Goal: Task Accomplishment & Management: Manage account settings

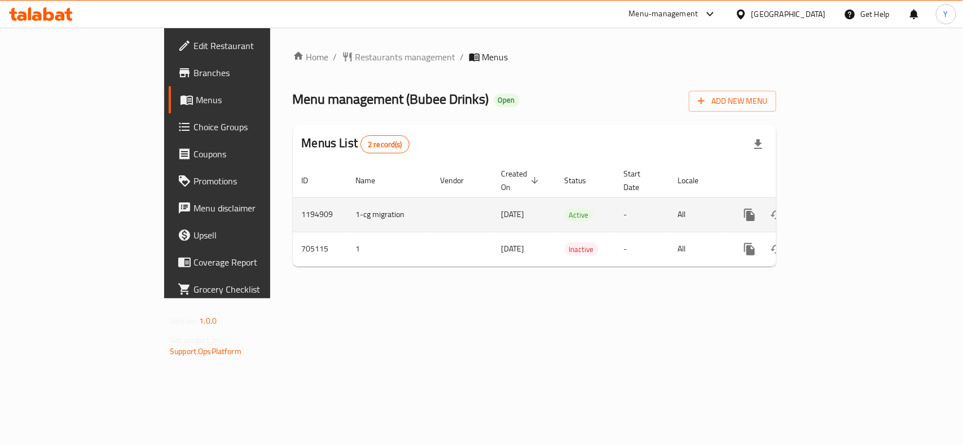
click at [837, 208] on icon "enhanced table" at bounding box center [831, 215] width 14 height 14
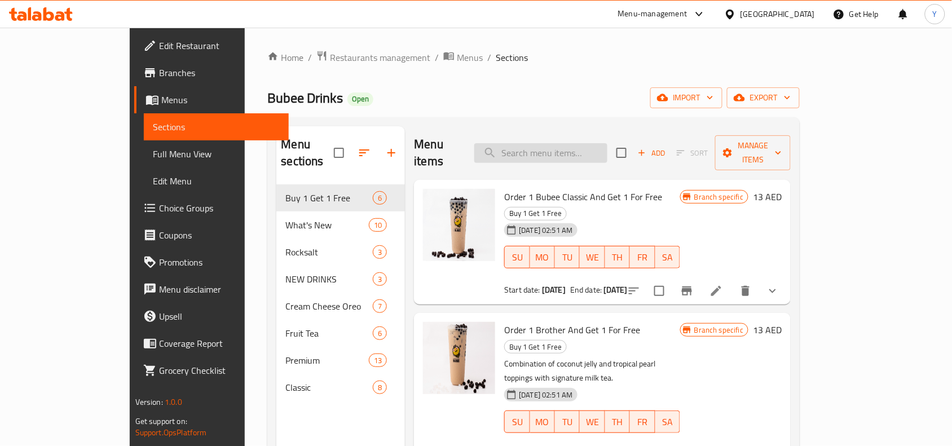
click at [599, 143] on input "search" at bounding box center [540, 153] width 133 height 20
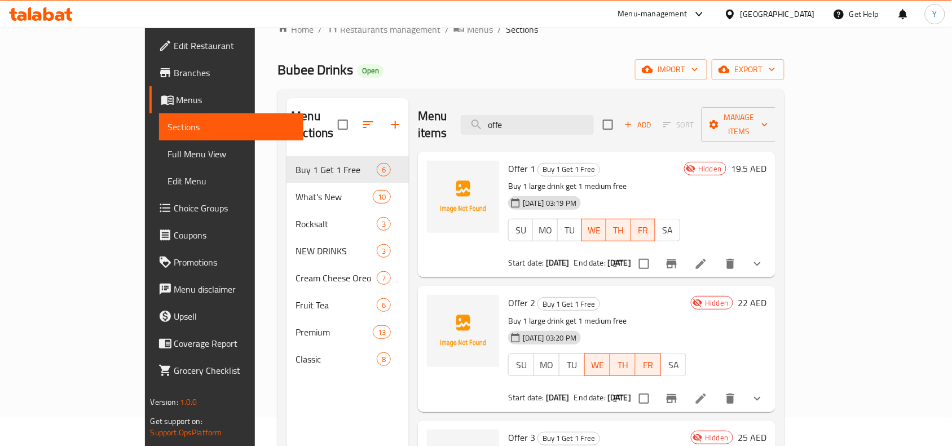
scroll to position [27, 0]
type input "offe"
click at [620, 116] on input "checkbox" at bounding box center [608, 126] width 24 height 24
checkbox input "true"
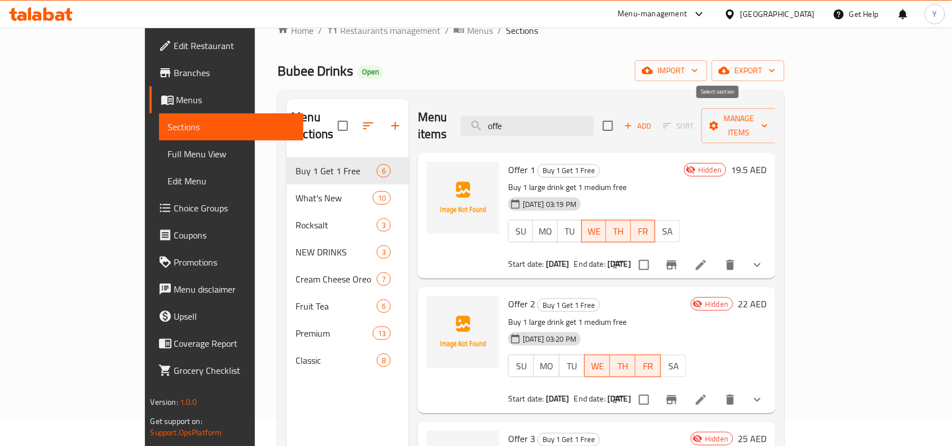
checkbox input "true"
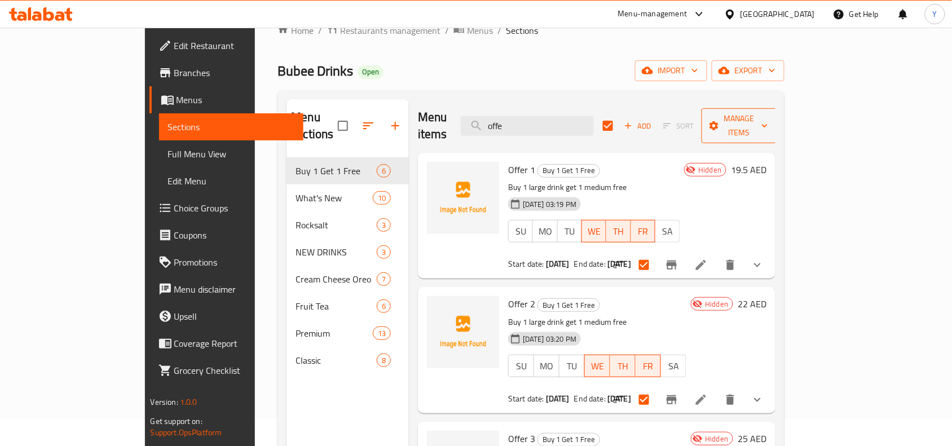
click at [768, 112] on span "Manage items" at bounding box center [739, 126] width 58 height 28
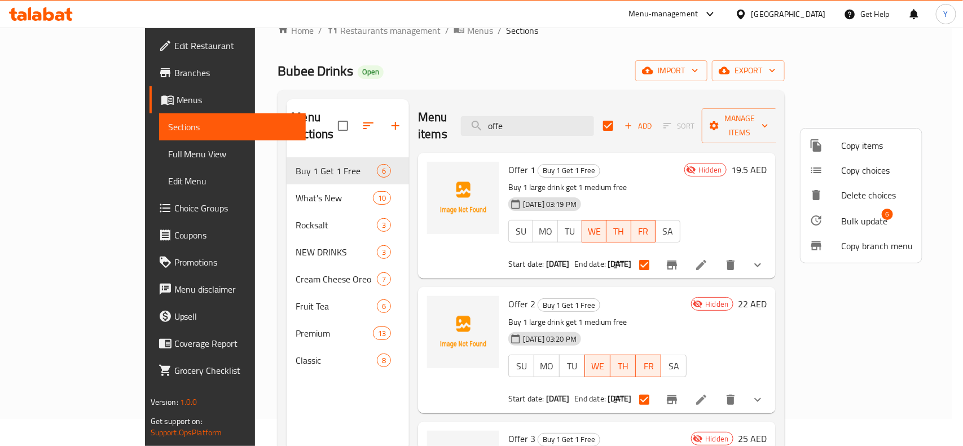
drag, startPoint x: 844, startPoint y: 220, endPoint x: 640, endPoint y: 277, distance: 211.5
click at [612, 374] on div "Copy items Copy choices Delete choices Bulk update 6 Copy branch menu" at bounding box center [481, 223] width 963 height 446
click at [705, 193] on div at bounding box center [481, 223] width 963 height 446
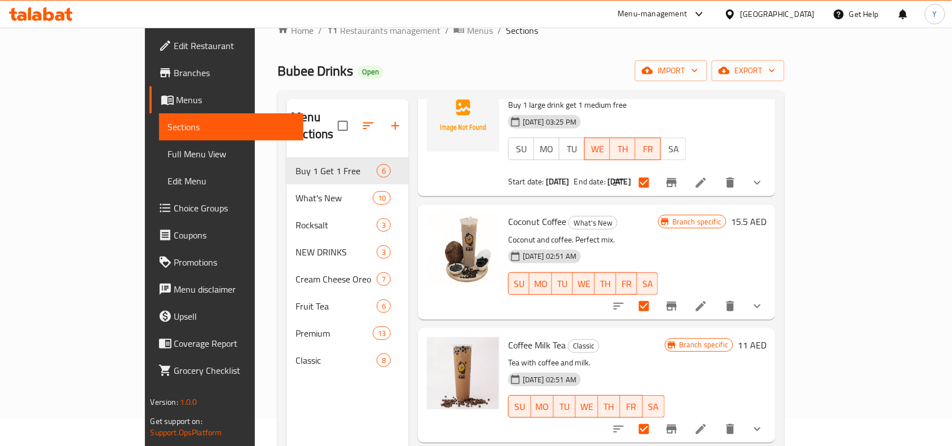
scroll to position [354, 0]
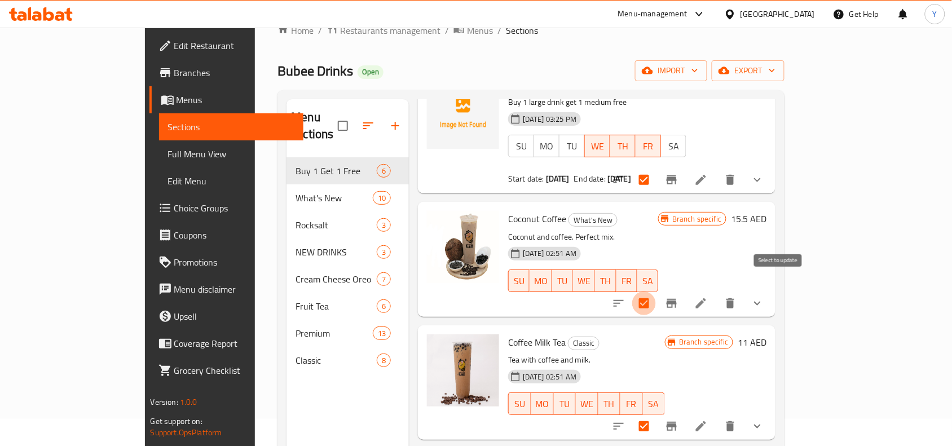
click at [656, 292] on input "checkbox" at bounding box center [644, 304] width 24 height 24
checkbox input "false"
click at [656, 414] on input "checkbox" at bounding box center [644, 426] width 24 height 24
checkbox input "false"
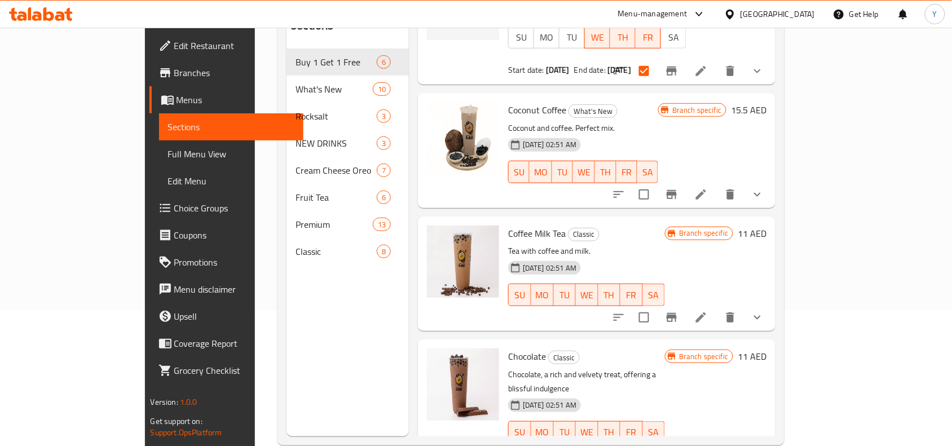
scroll to position [158, 0]
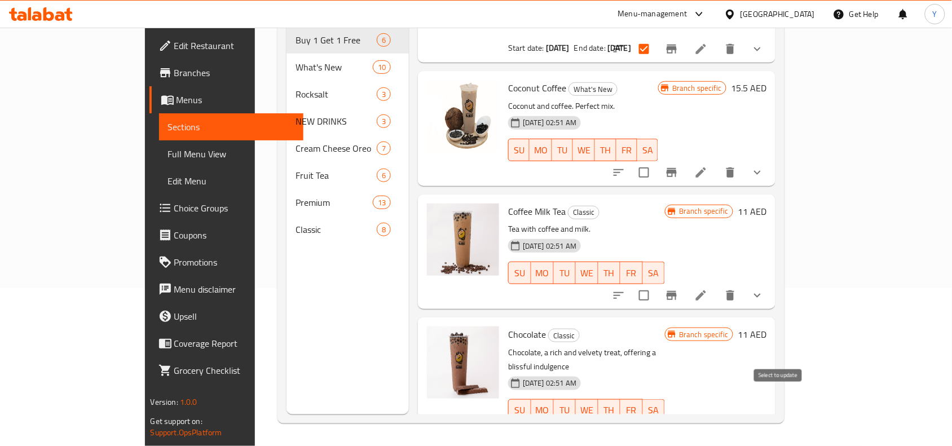
click at [656, 421] on input "checkbox" at bounding box center [644, 433] width 24 height 24
checkbox input "false"
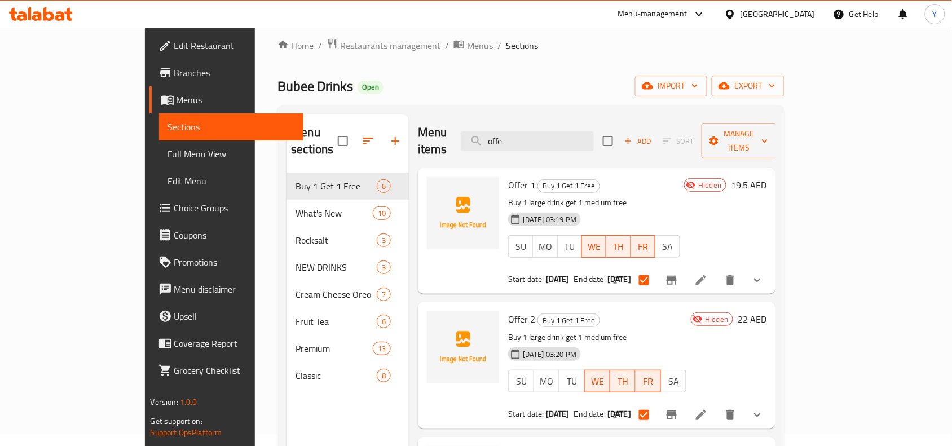
scroll to position [6, 0]
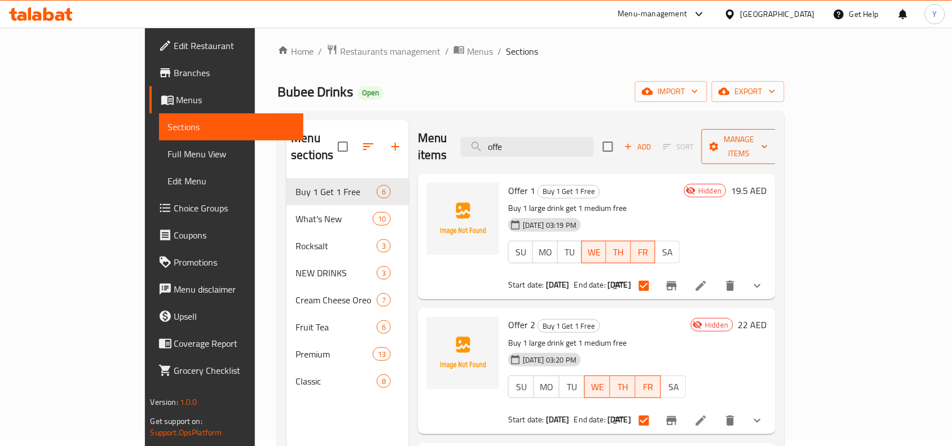
click at [768, 143] on span "Manage items" at bounding box center [739, 147] width 58 height 28
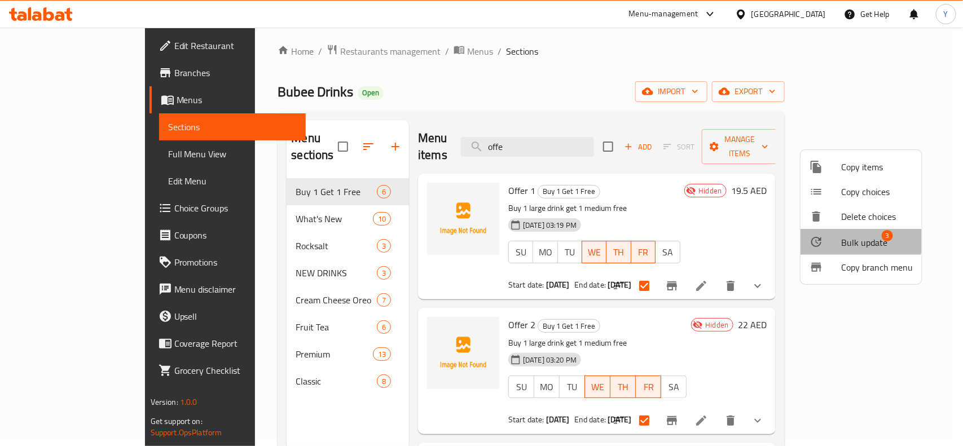
click at [841, 237] on span "Bulk update" at bounding box center [864, 243] width 46 height 14
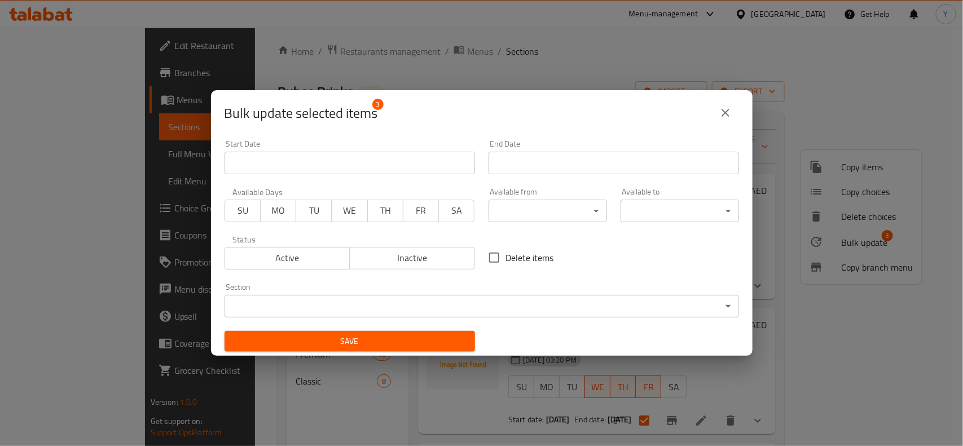
click at [300, 250] on span "Active" at bounding box center [287, 258] width 116 height 16
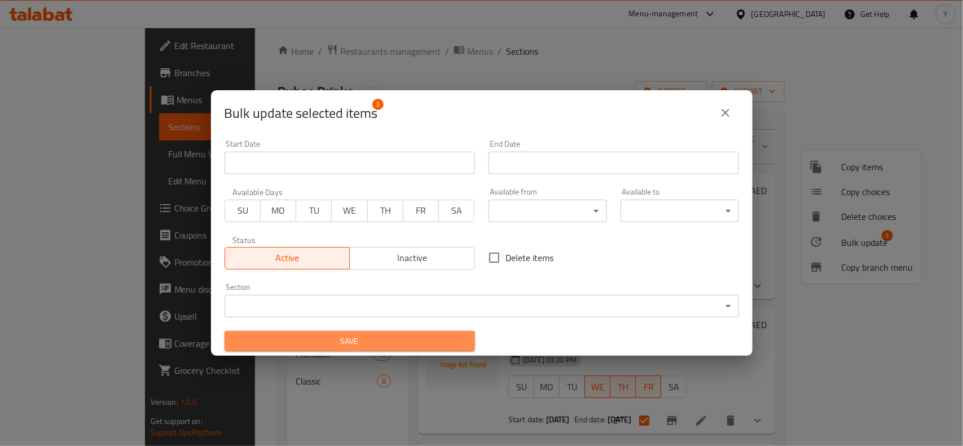
click at [361, 343] on span "Save" at bounding box center [349, 341] width 232 height 14
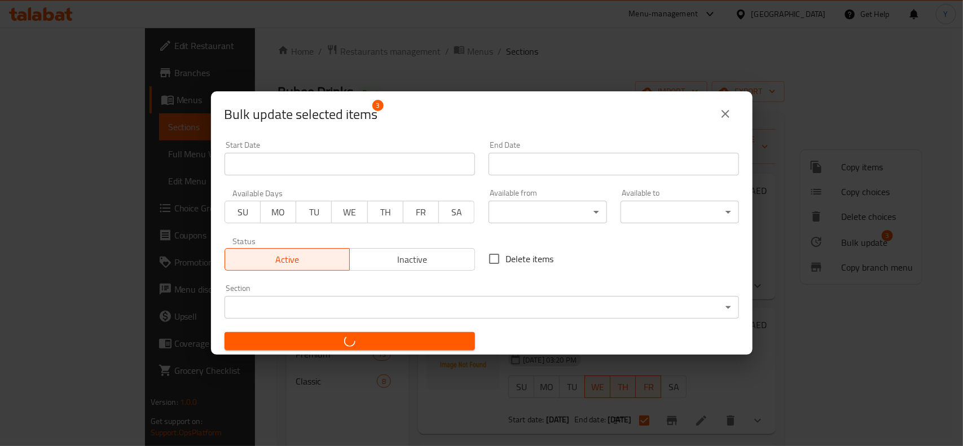
checkbox input "false"
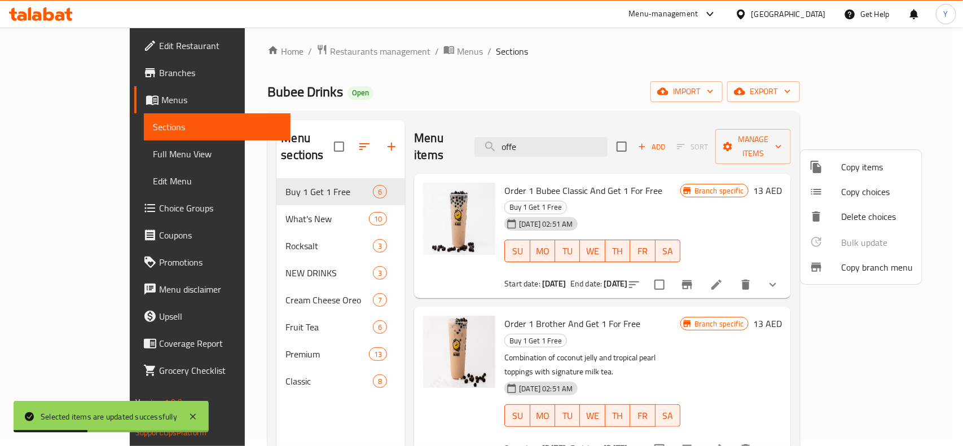
click at [599, 140] on div at bounding box center [481, 223] width 963 height 446
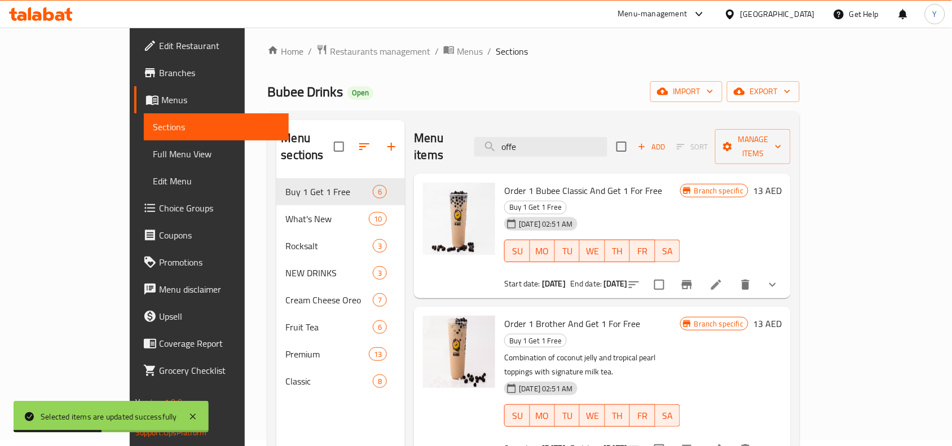
click at [599, 140] on input "offe" at bounding box center [540, 147] width 133 height 20
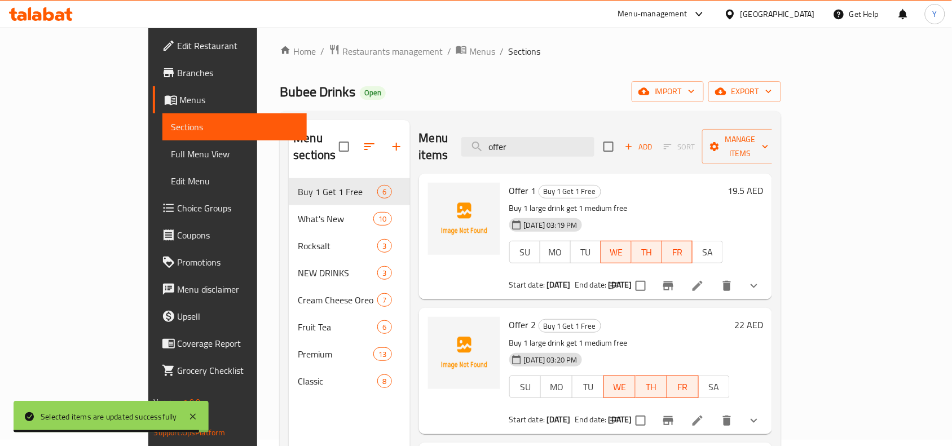
type input "offer"
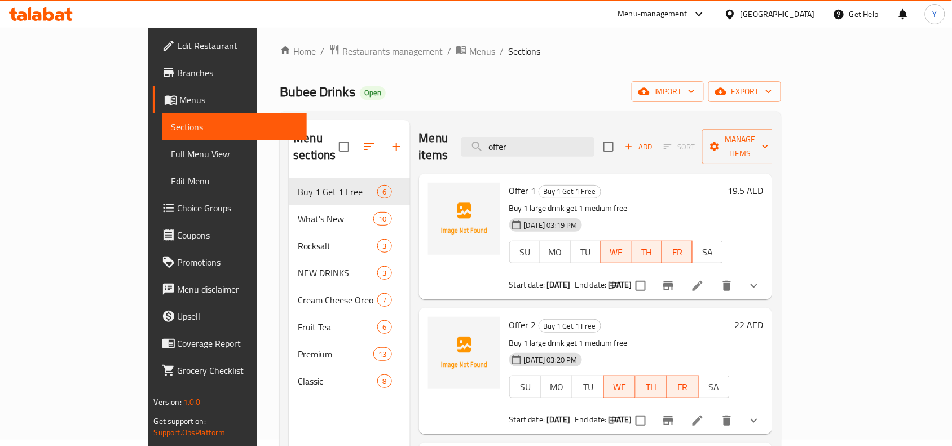
click at [624, 317] on h6 "Offer 2 Buy 1 Get 1 Free" at bounding box center [619, 325] width 221 height 16
click at [153, 82] on link "Branches" at bounding box center [230, 72] width 154 height 27
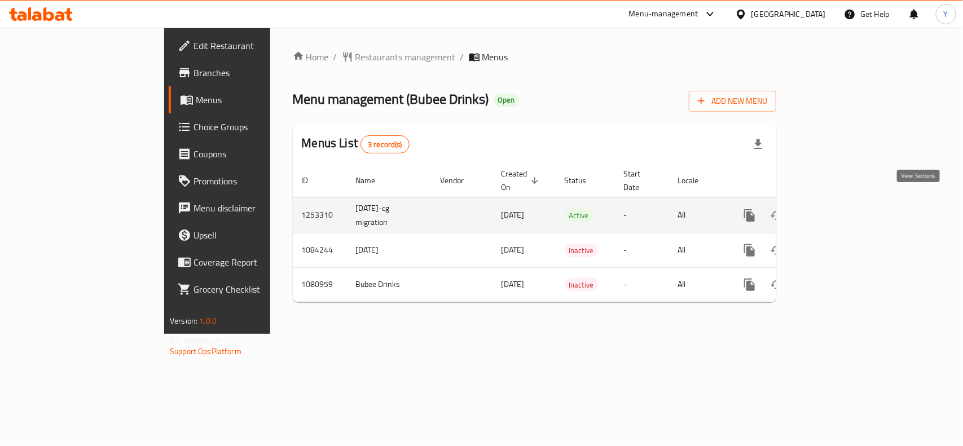
click at [837, 209] on icon "enhanced table" at bounding box center [831, 216] width 14 height 14
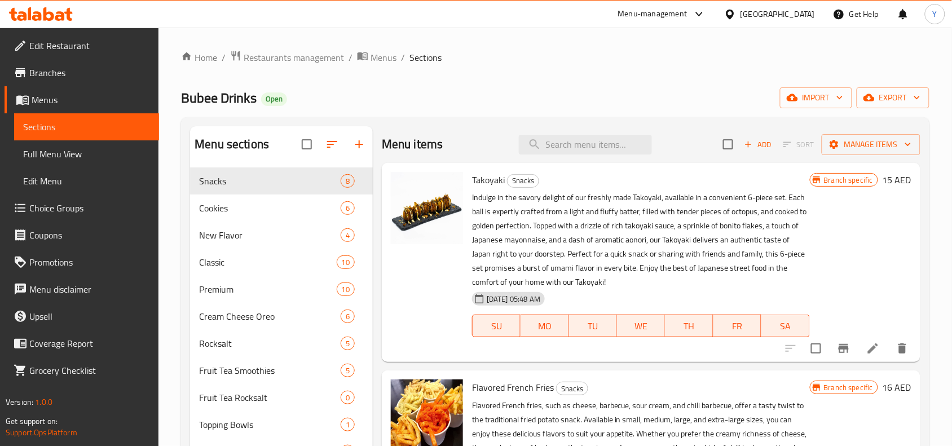
click at [628, 134] on div "Menu items Add Sort Manage items" at bounding box center [651, 144] width 538 height 37
click at [619, 139] on input "search" at bounding box center [585, 145] width 133 height 20
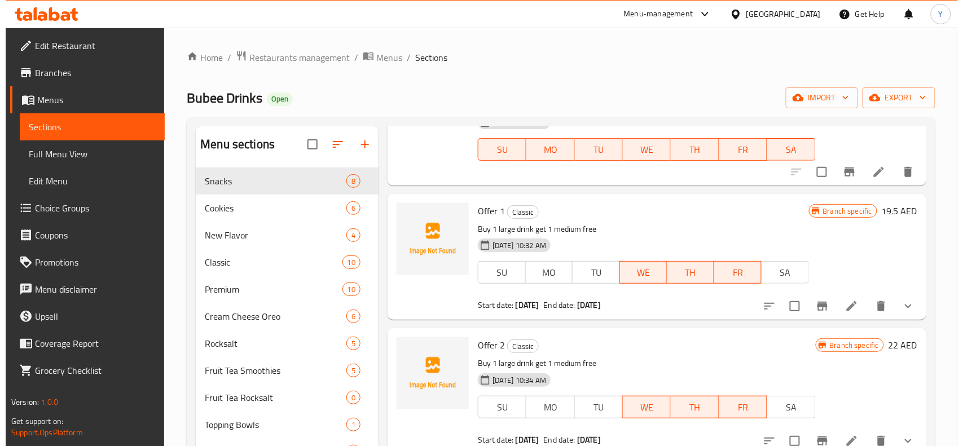
scroll to position [580, 0]
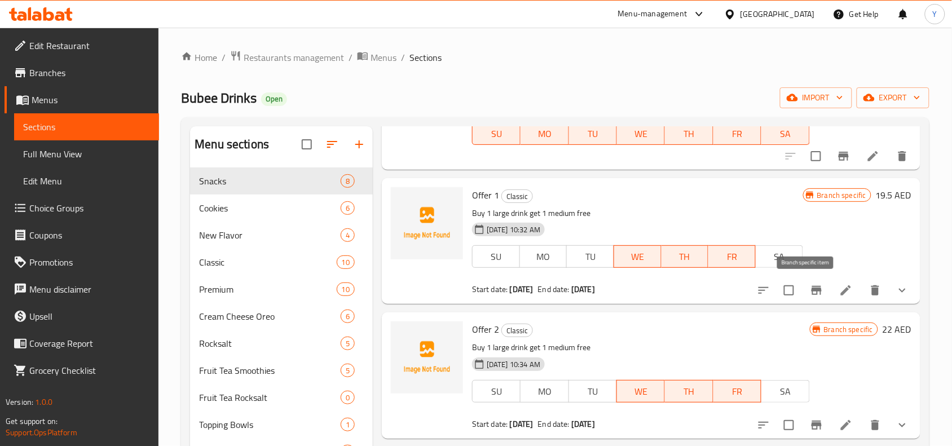
type input "offer"
click at [811, 289] on icon "Branch-specific-item" at bounding box center [816, 290] width 10 height 9
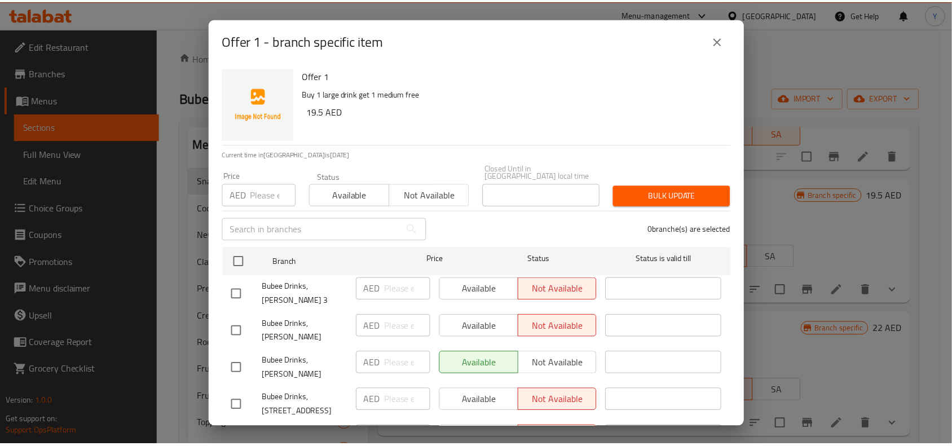
scroll to position [64, 0]
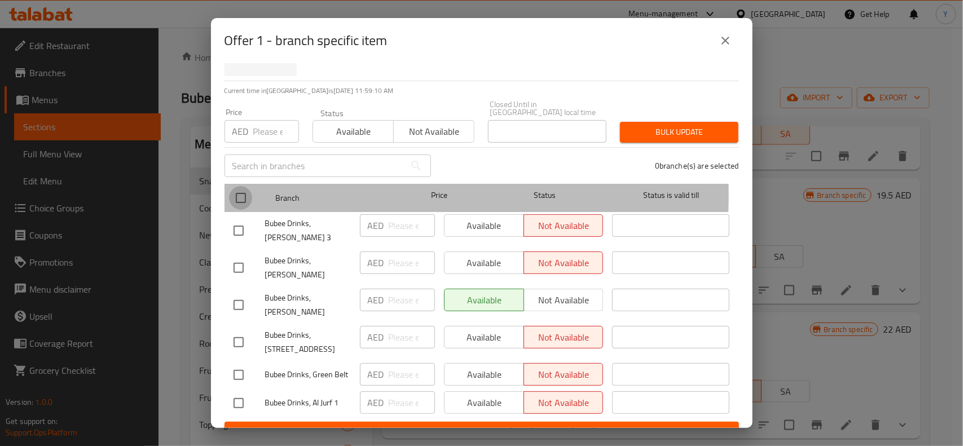
click at [235, 195] on input "checkbox" at bounding box center [241, 198] width 24 height 24
checkbox input "true"
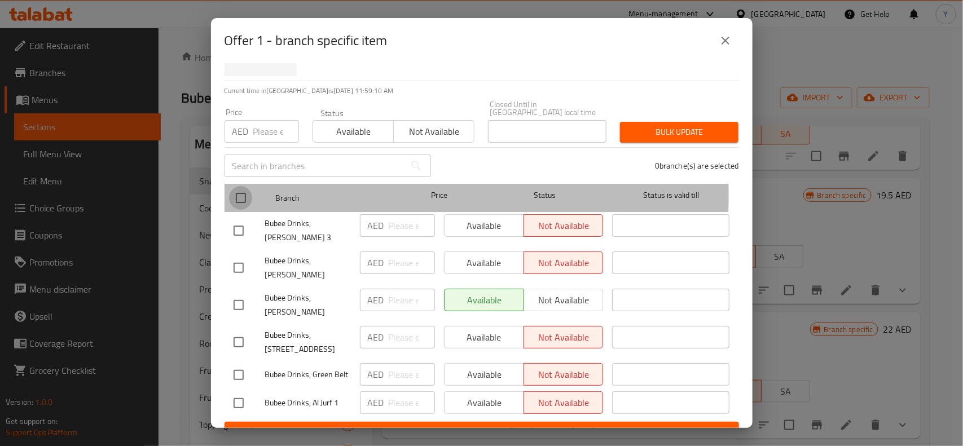
checkbox input "true"
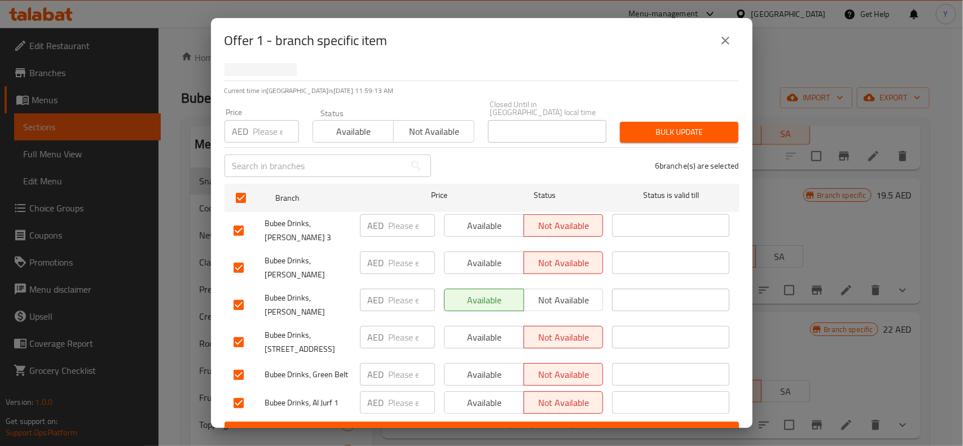
click at [370, 141] on button "Available" at bounding box center [352, 131] width 81 height 23
click at [644, 135] on span "Bulk update" at bounding box center [679, 132] width 100 height 14
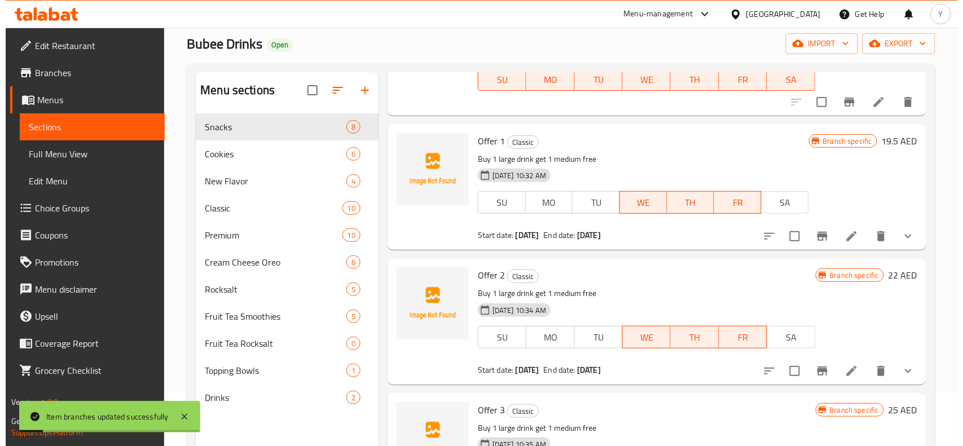
scroll to position [70, 0]
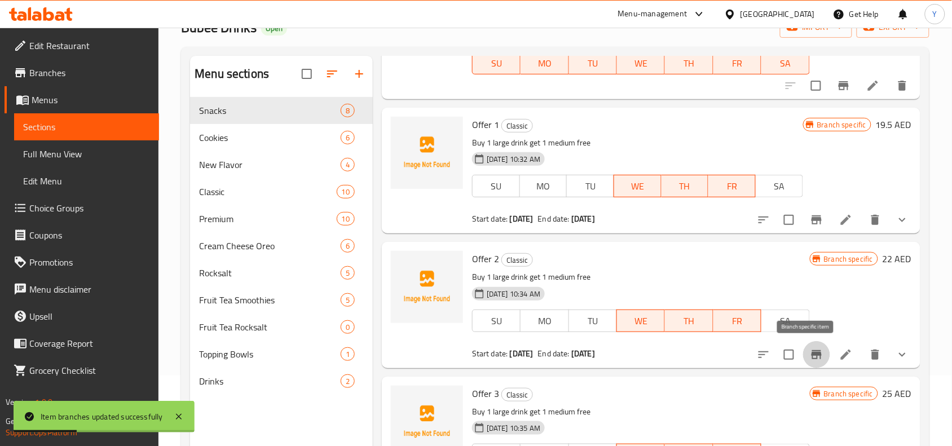
click at [811, 352] on icon "Branch-specific-item" at bounding box center [816, 354] width 10 height 9
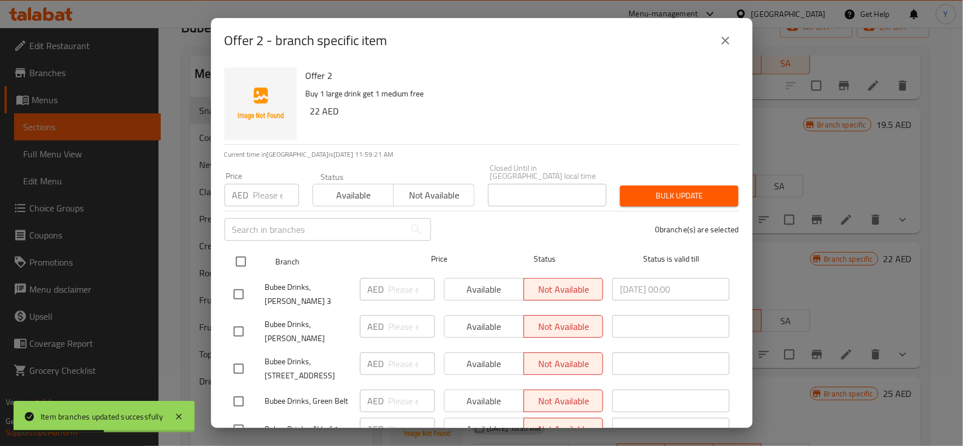
click at [237, 267] on input "checkbox" at bounding box center [241, 262] width 24 height 24
checkbox input "true"
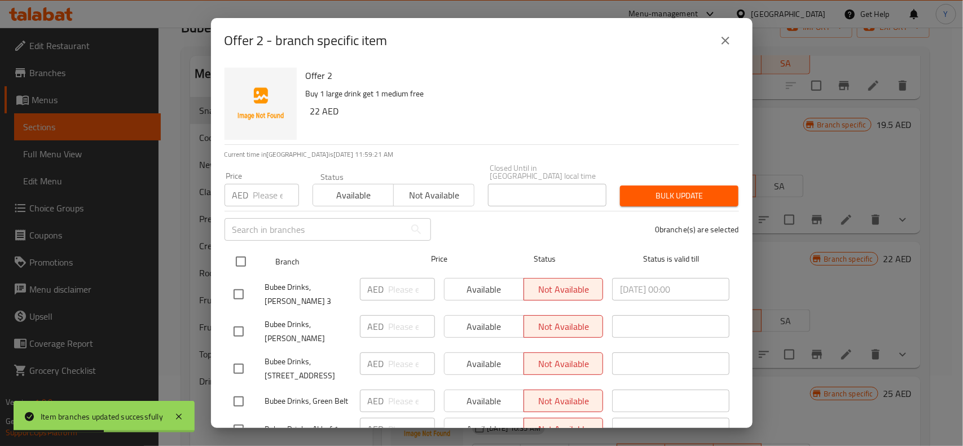
checkbox input "true"
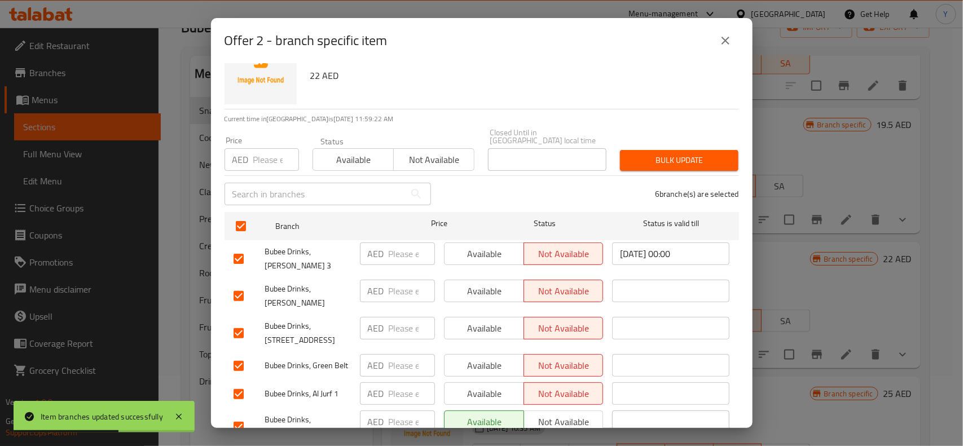
scroll to position [64, 0]
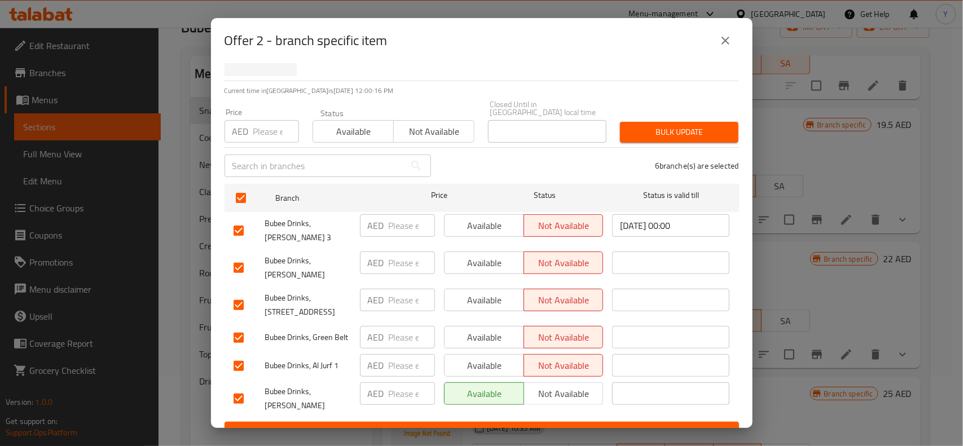
click at [722, 44] on icon "close" at bounding box center [725, 41] width 14 height 14
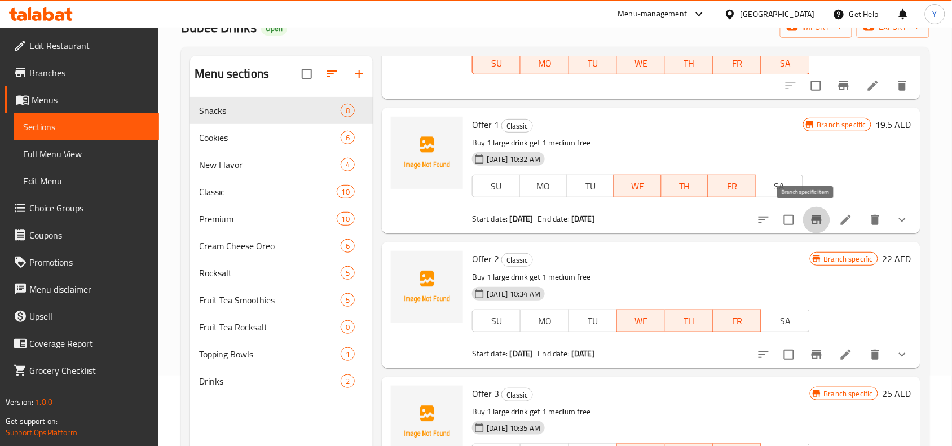
click at [804, 229] on button "Branch-specific-item" at bounding box center [816, 219] width 27 height 27
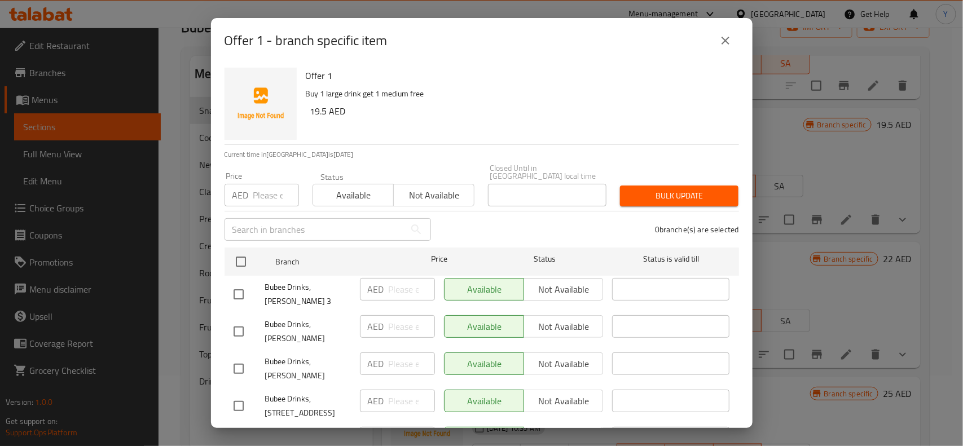
click at [221, 259] on div "Offer 1 Buy 1 large drink get 1 medium free 19.5 AED Current time in United Ara…" at bounding box center [481, 245] width 541 height 365
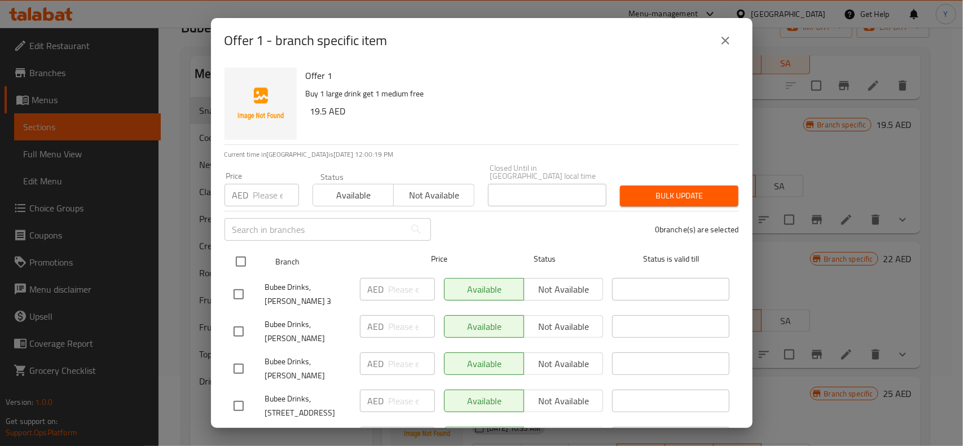
click at [240, 261] on input "checkbox" at bounding box center [241, 262] width 24 height 24
checkbox input "true"
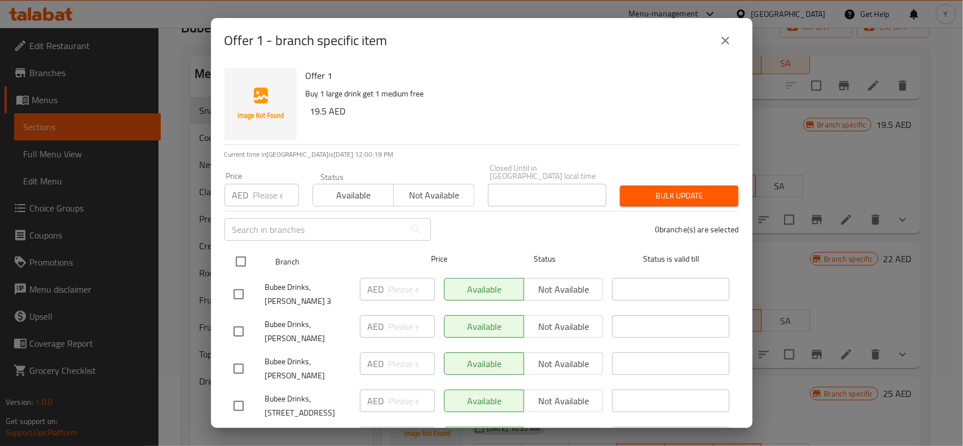
checkbox input "true"
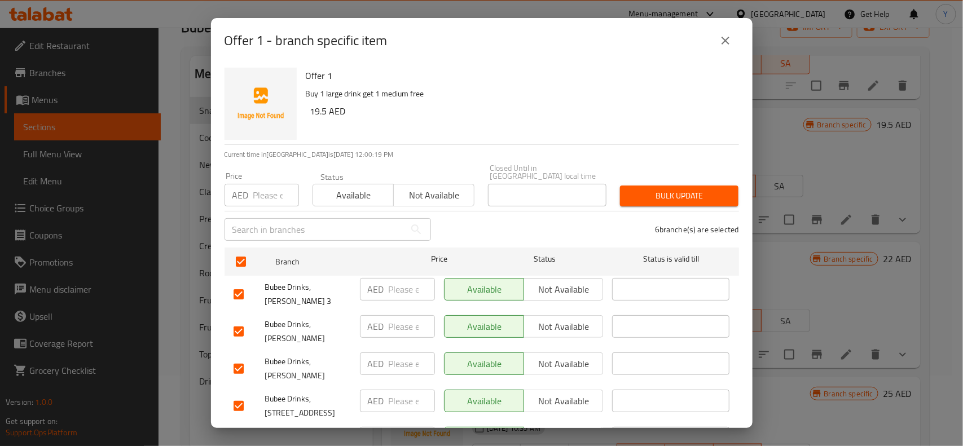
click at [415, 191] on span "Not available" at bounding box center [434, 195] width 72 height 16
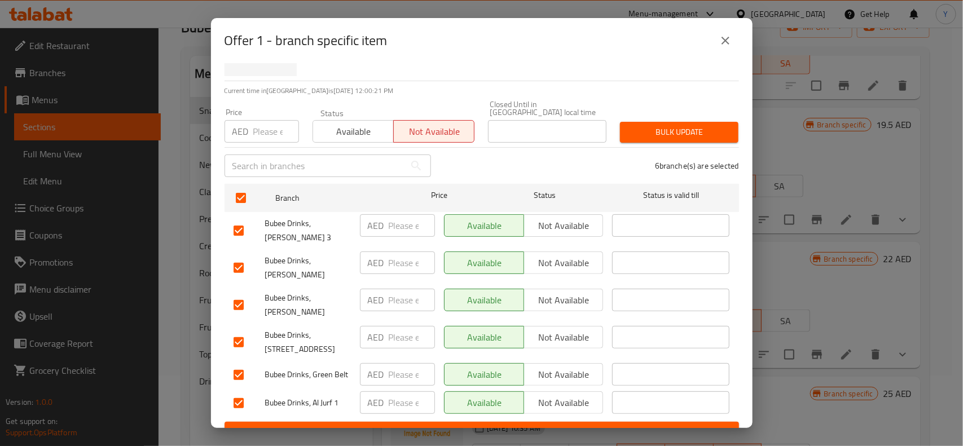
click at [661, 133] on span "Bulk update" at bounding box center [679, 132] width 100 height 14
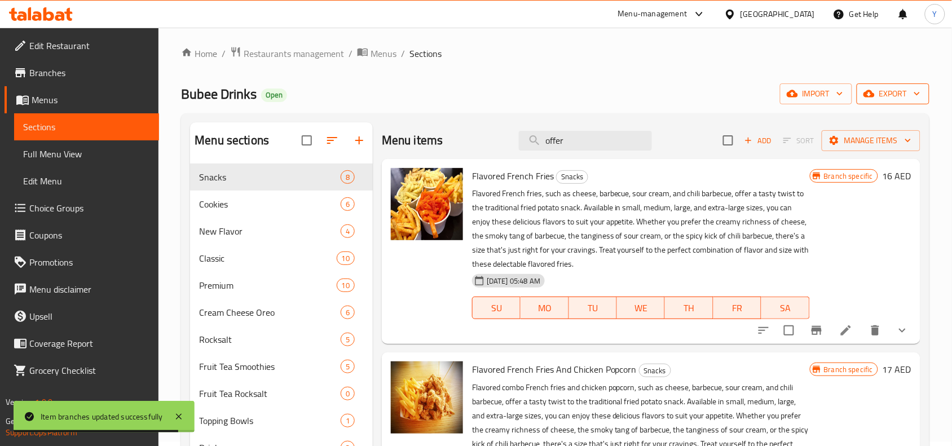
scroll to position [0, 0]
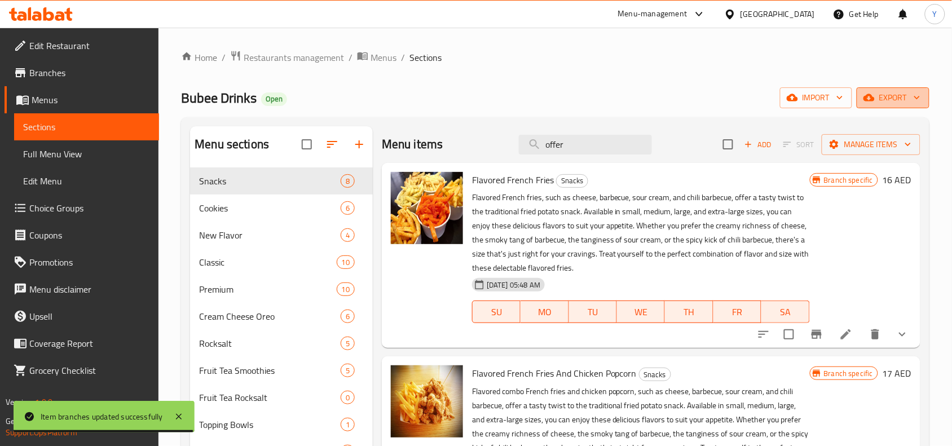
click at [900, 107] on button "export" at bounding box center [892, 97] width 73 height 21
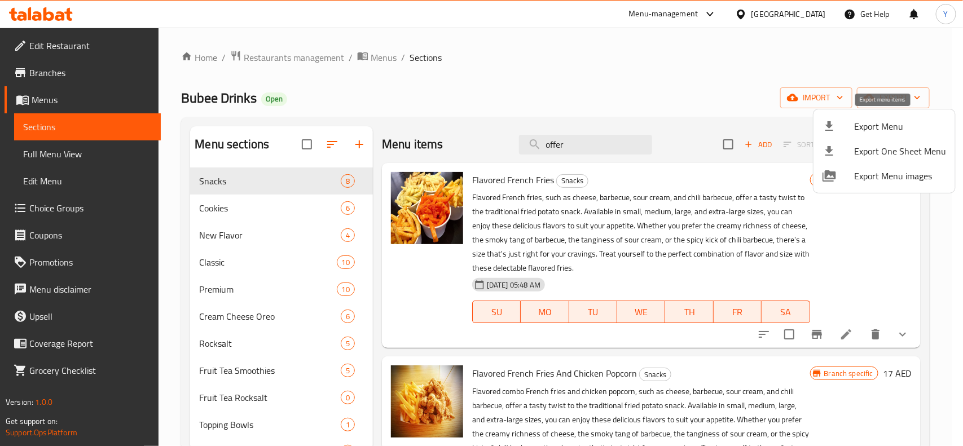
click at [871, 129] on span "Export Menu" at bounding box center [900, 127] width 92 height 14
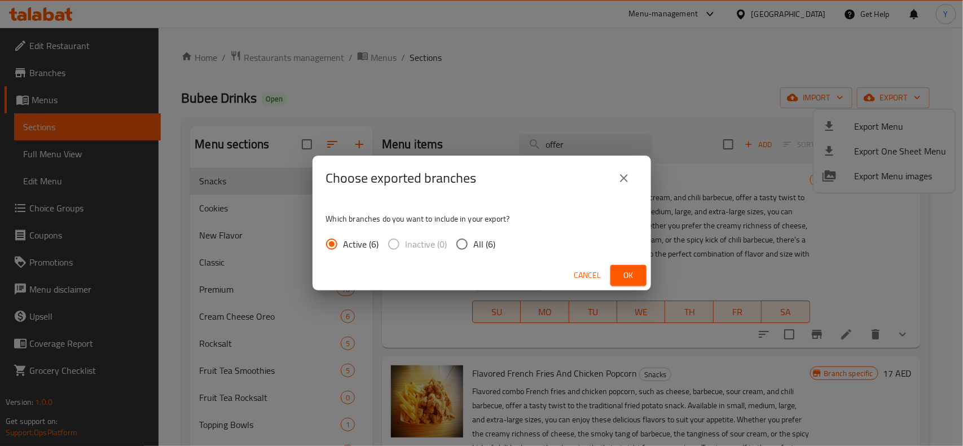
click at [481, 240] on span "All (6)" at bounding box center [485, 244] width 22 height 14
click at [474, 240] on input "All (6)" at bounding box center [462, 244] width 24 height 24
radio input "true"
click at [634, 270] on span "Ok" at bounding box center [628, 275] width 18 height 14
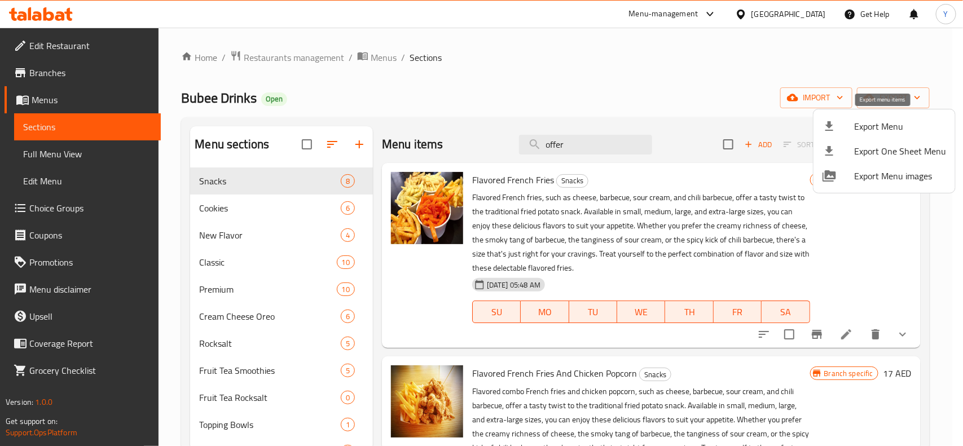
click at [888, 128] on span "Export Menu" at bounding box center [900, 127] width 92 height 14
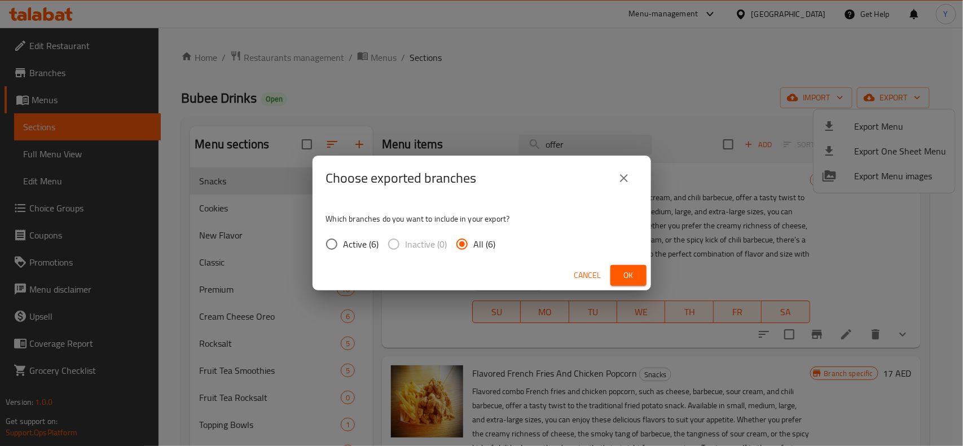
click at [620, 270] on span "Ok" at bounding box center [628, 275] width 18 height 14
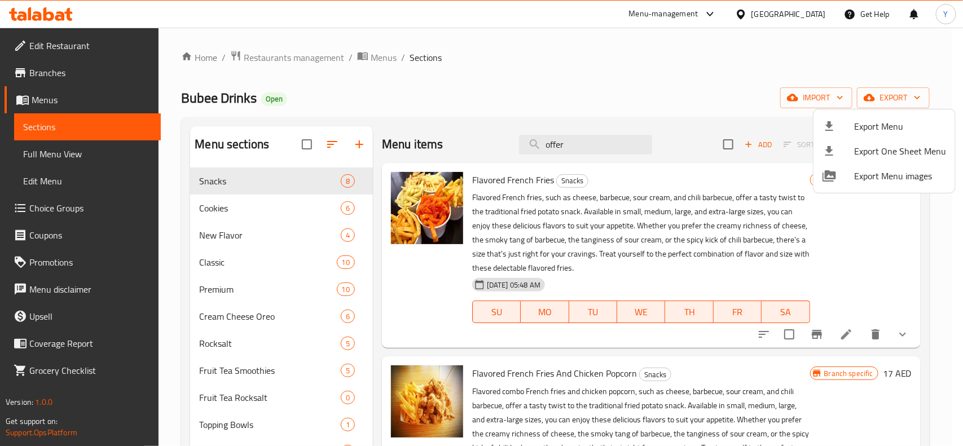
click at [573, 144] on div at bounding box center [481, 223] width 963 height 446
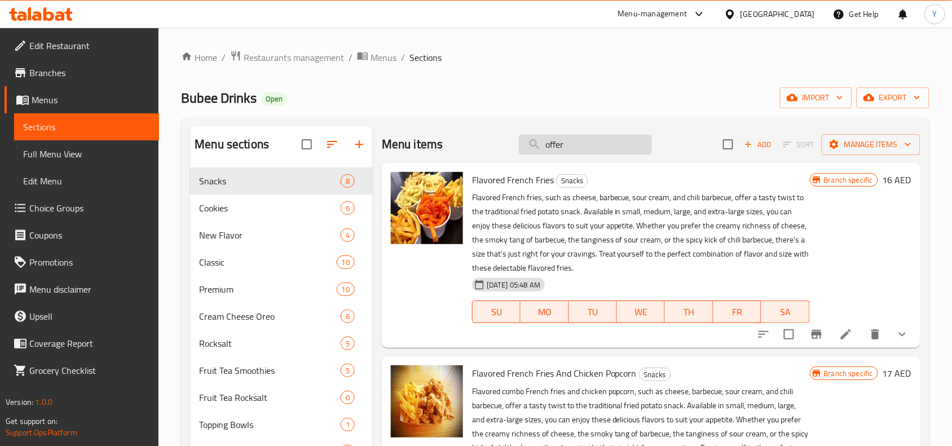
click at [570, 149] on input "offer" at bounding box center [585, 145] width 133 height 20
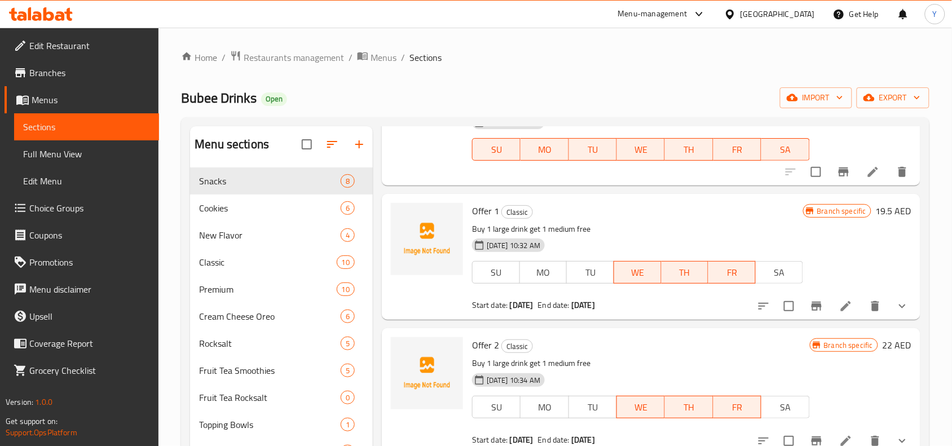
scroll to position [580, 0]
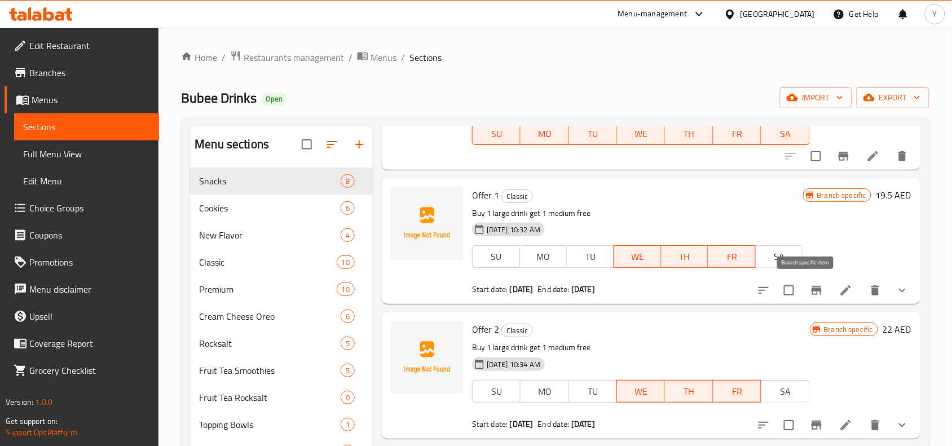
click at [816, 297] on button "Branch-specific-item" at bounding box center [816, 290] width 27 height 27
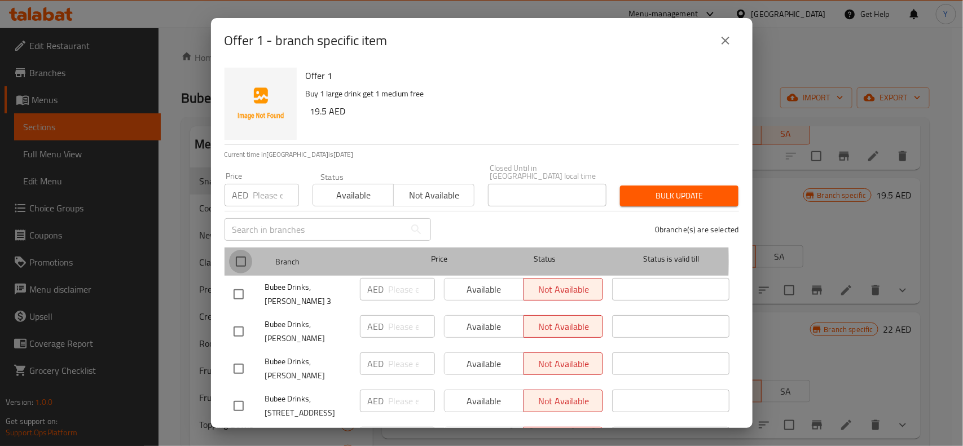
click at [249, 261] on input "checkbox" at bounding box center [241, 262] width 24 height 24
checkbox input "true"
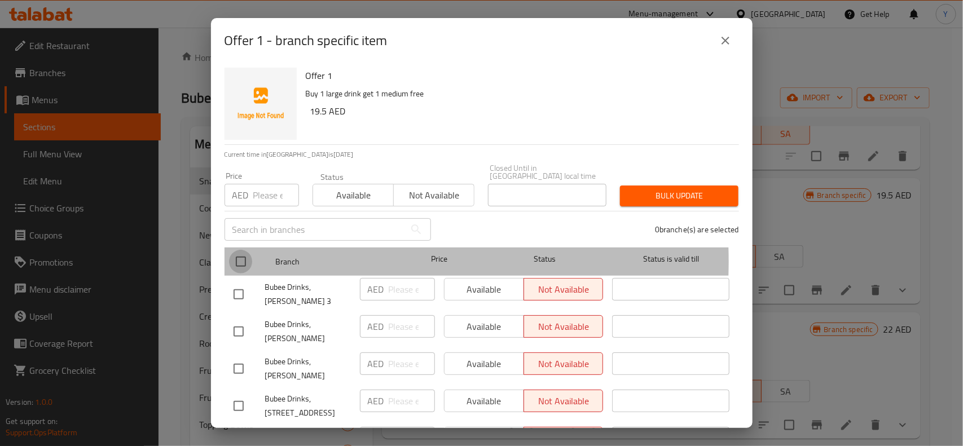
checkbox input "true"
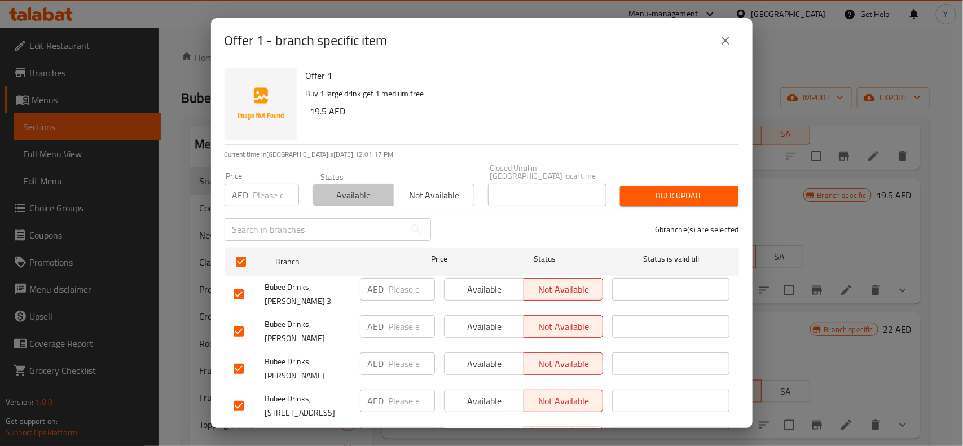
drag, startPoint x: 353, startPoint y: 192, endPoint x: 739, endPoint y: 202, distance: 386.4
click at [356, 190] on span "Available" at bounding box center [353, 195] width 72 height 16
click at [647, 192] on span "Bulk update" at bounding box center [679, 196] width 100 height 14
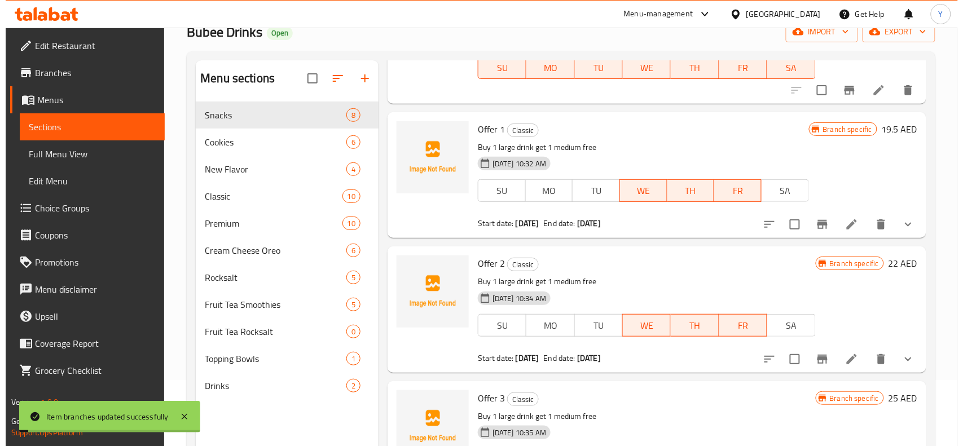
scroll to position [158, 0]
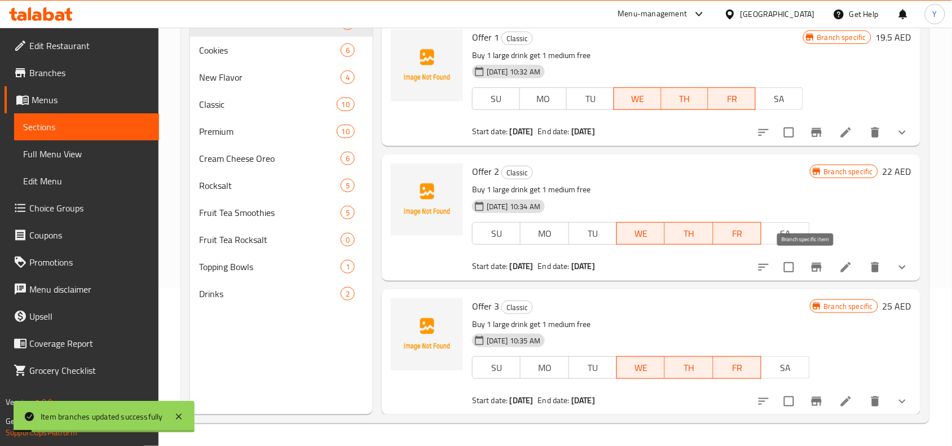
click at [810, 268] on icon "Branch-specific-item" at bounding box center [817, 268] width 14 height 14
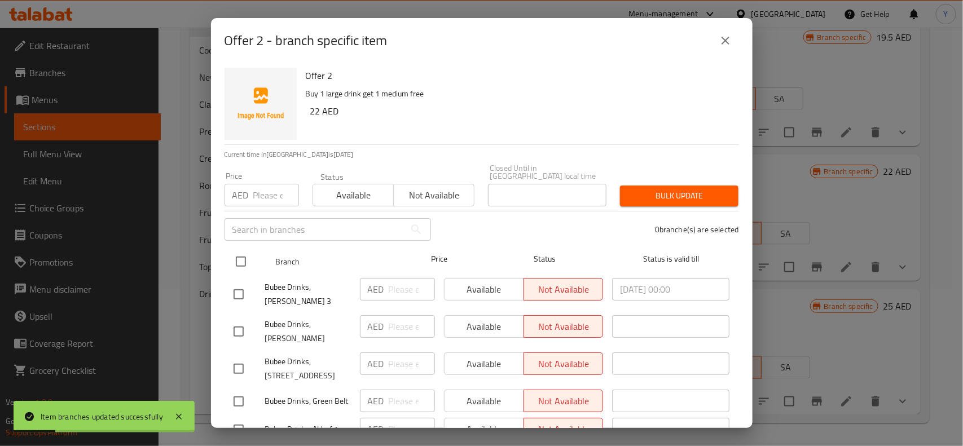
click at [250, 261] on input "checkbox" at bounding box center [241, 262] width 24 height 24
checkbox input "true"
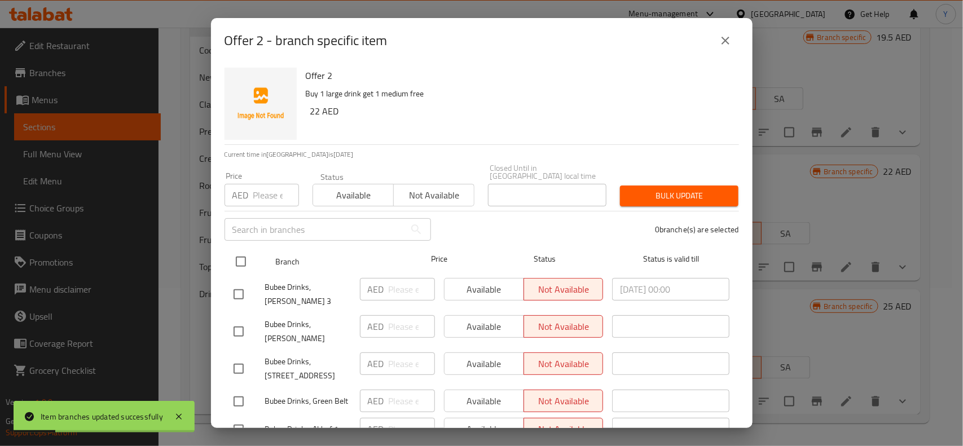
checkbox input "true"
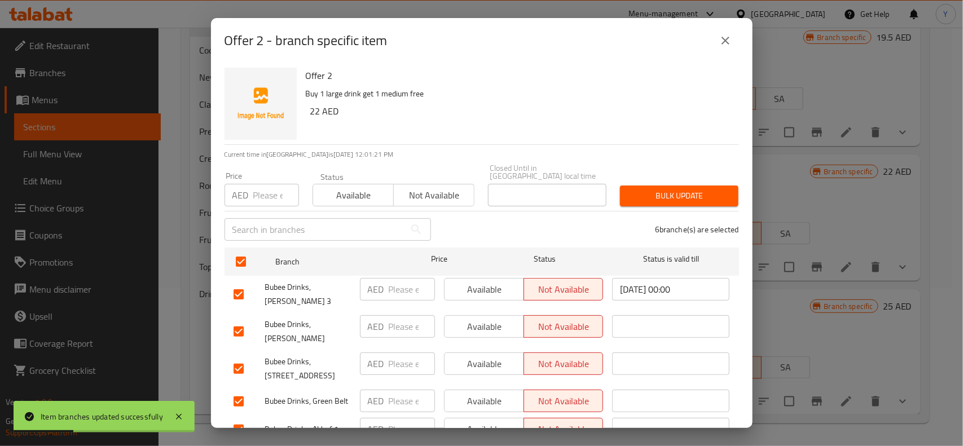
click at [359, 197] on span "Available" at bounding box center [353, 195] width 72 height 16
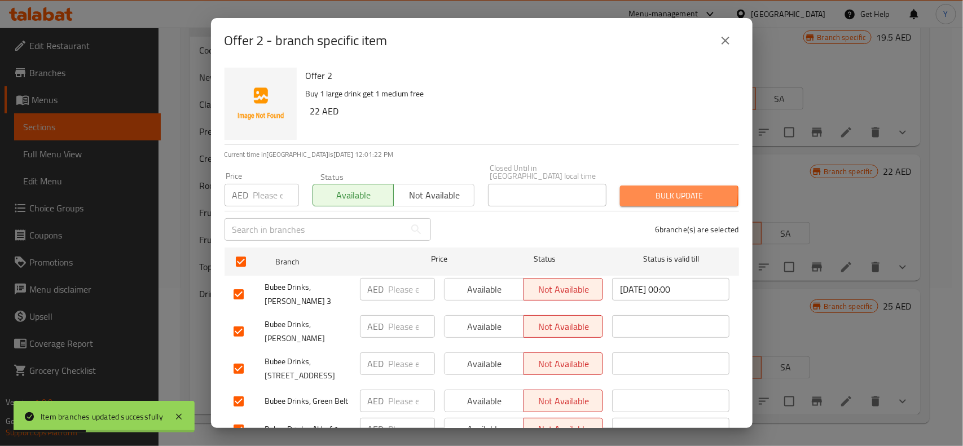
click at [648, 193] on span "Bulk update" at bounding box center [679, 196] width 100 height 14
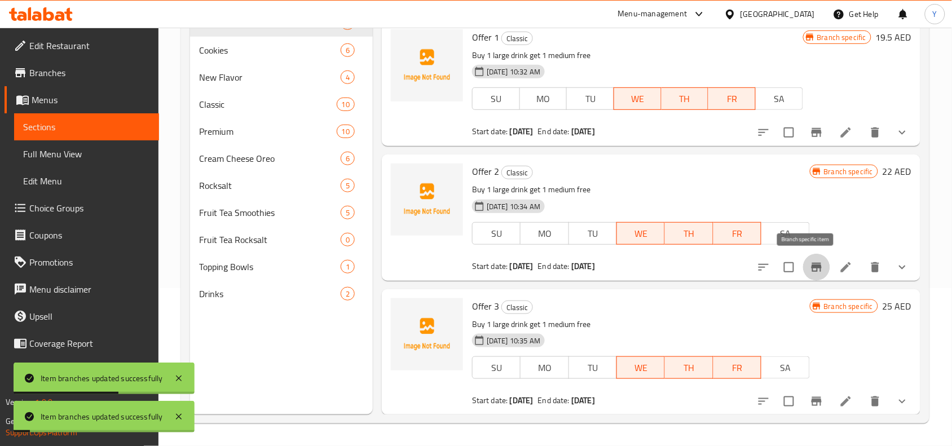
click at [810, 269] on icon "Branch-specific-item" at bounding box center [817, 268] width 14 height 14
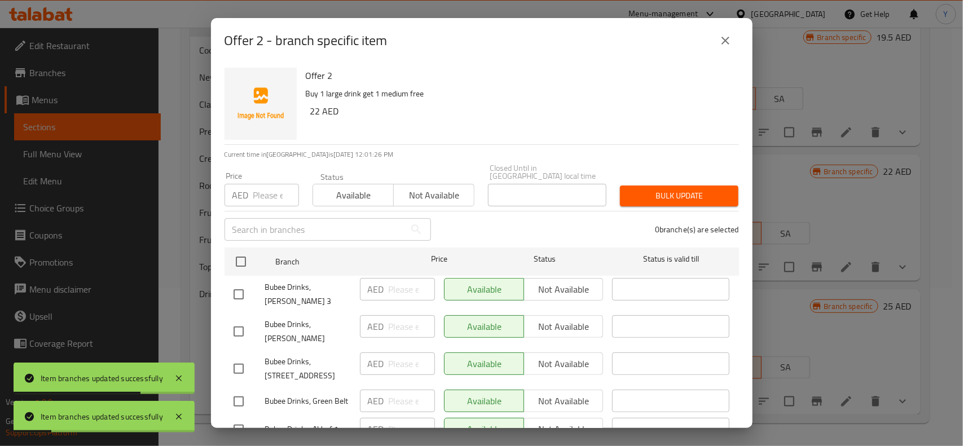
click at [728, 46] on icon "close" at bounding box center [725, 41] width 14 height 14
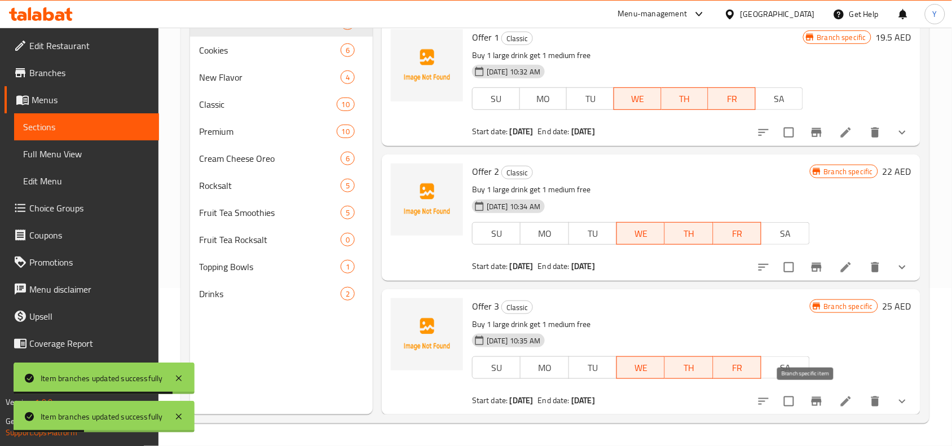
click at [810, 398] on icon "Branch-specific-item" at bounding box center [817, 402] width 14 height 14
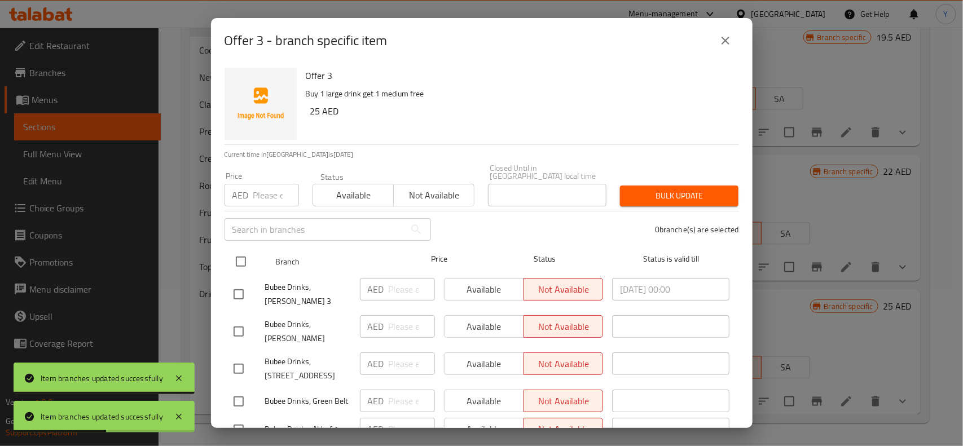
click at [244, 266] on input "checkbox" at bounding box center [241, 262] width 24 height 24
checkbox input "true"
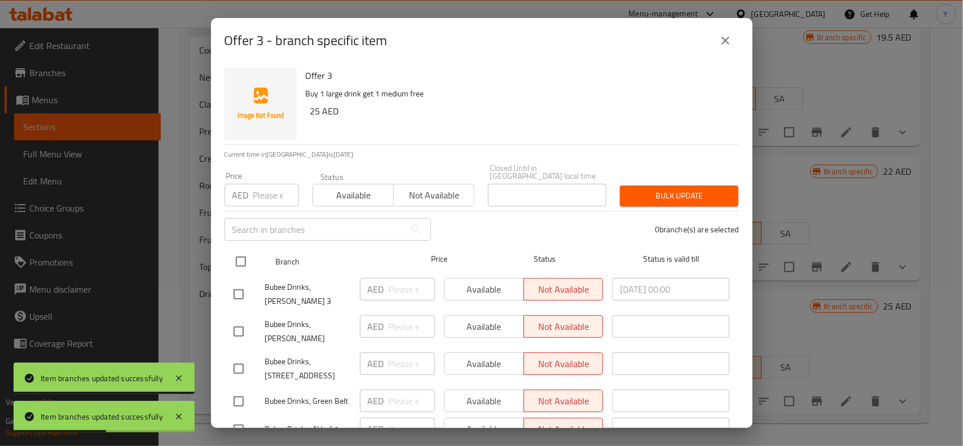
checkbox input "true"
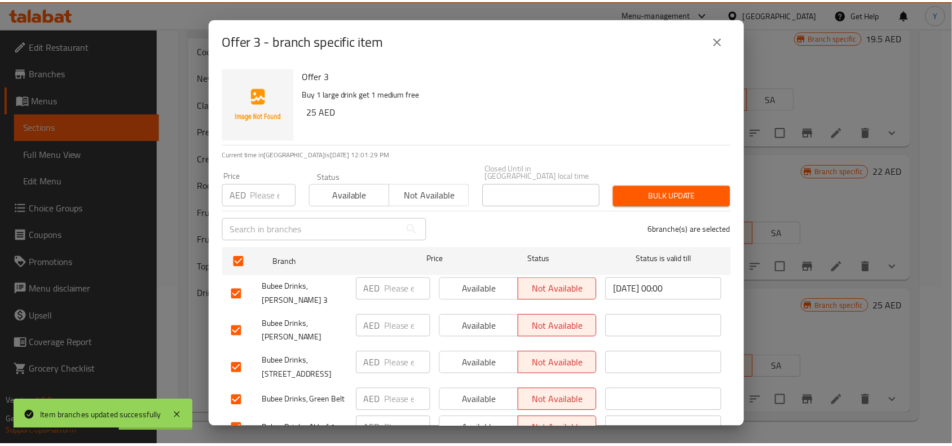
scroll to position [64, 0]
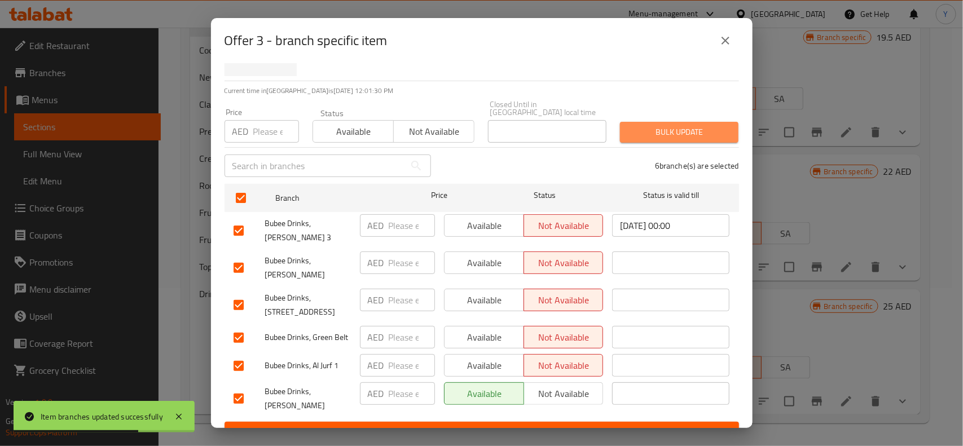
click at [672, 133] on span "Bulk update" at bounding box center [679, 132] width 100 height 14
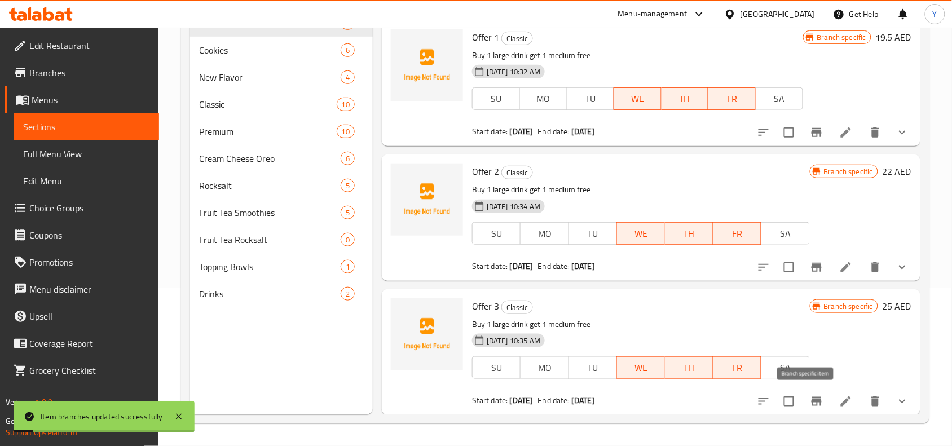
click at [810, 395] on icon "Branch-specific-item" at bounding box center [817, 402] width 14 height 14
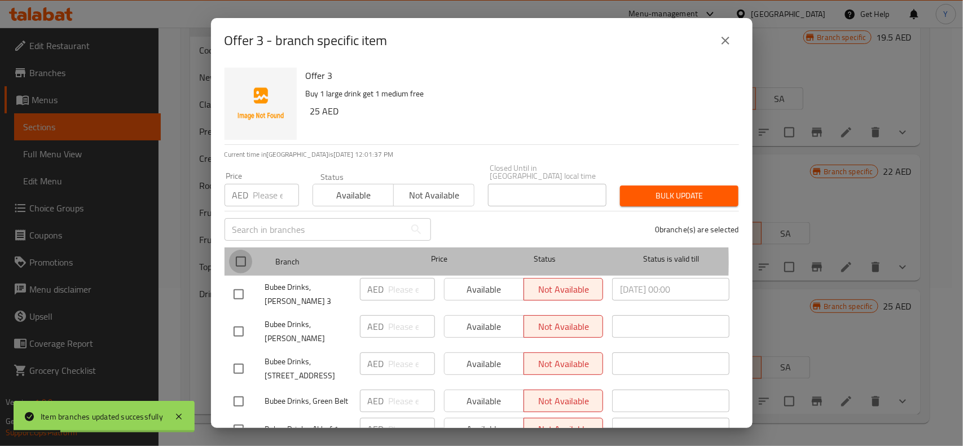
click at [239, 262] on input "checkbox" at bounding box center [241, 262] width 24 height 24
checkbox input "true"
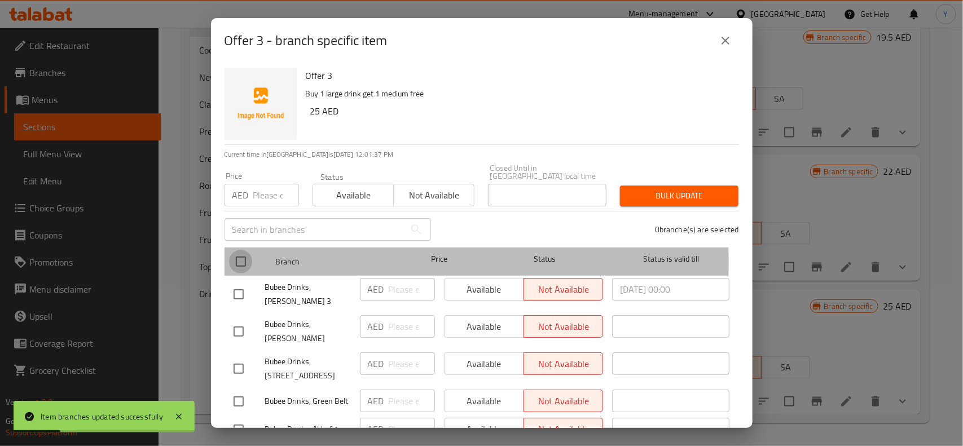
checkbox input "true"
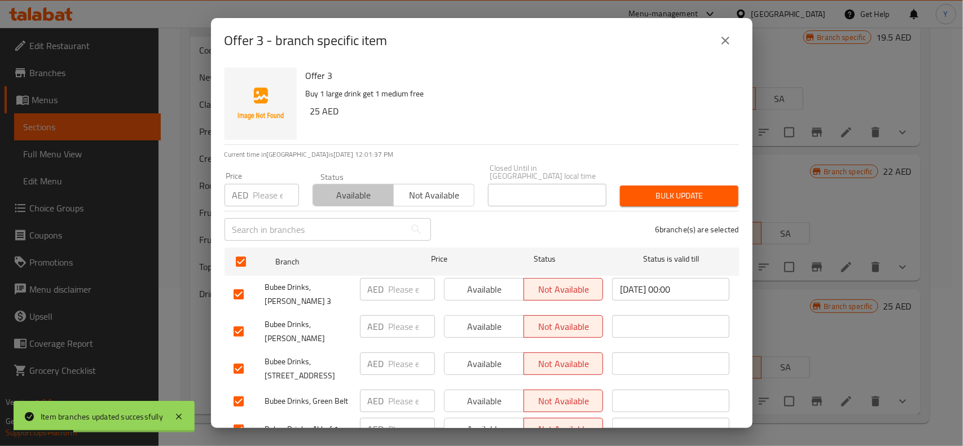
click at [351, 195] on span "Available" at bounding box center [353, 195] width 72 height 16
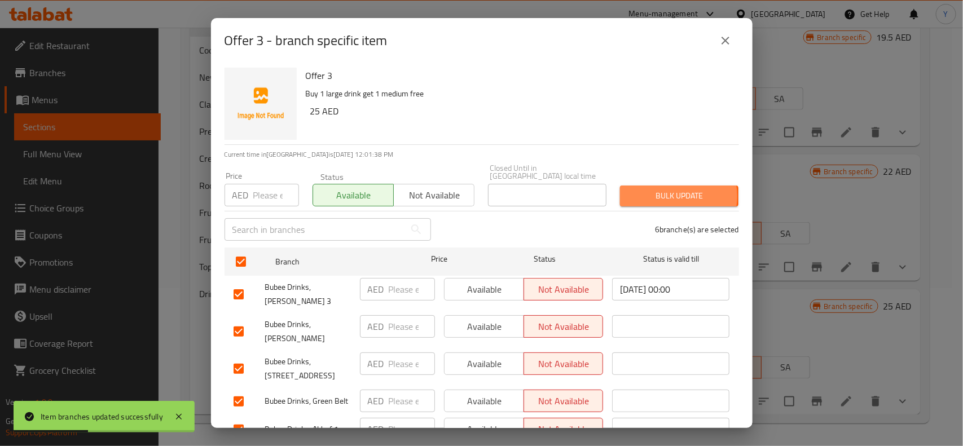
click at [661, 196] on span "Bulk update" at bounding box center [679, 196] width 100 height 14
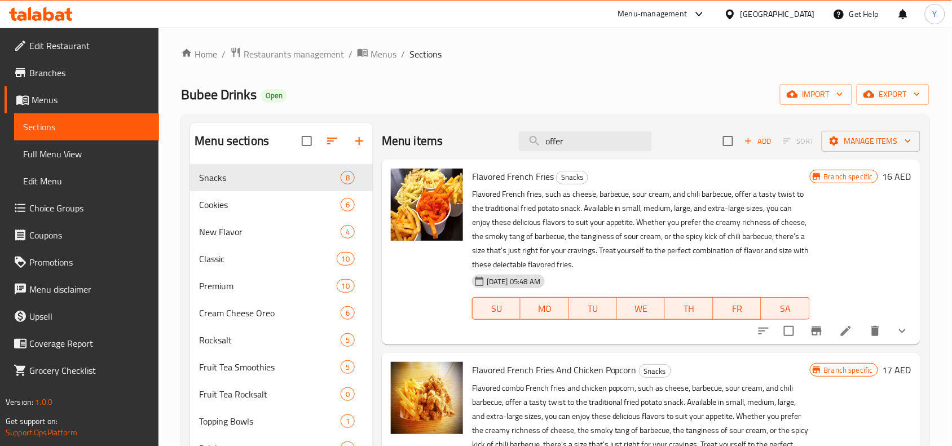
scroll to position [0, 0]
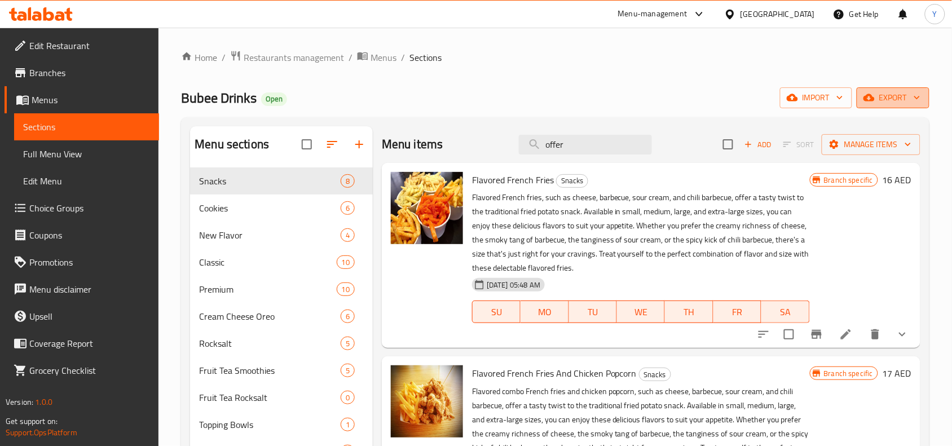
click at [897, 87] on button "export" at bounding box center [892, 97] width 73 height 21
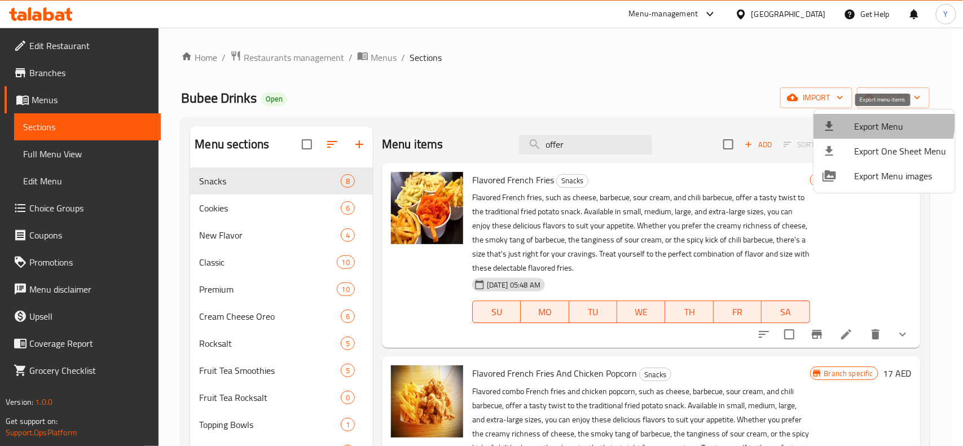
click at [854, 121] on span "Export Menu" at bounding box center [900, 127] width 92 height 14
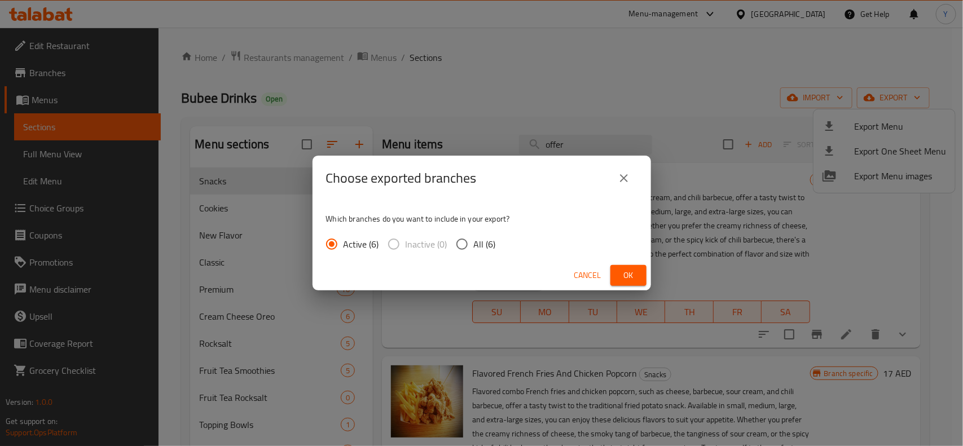
click at [463, 249] on input "All (6)" at bounding box center [462, 244] width 24 height 24
radio input "true"
click at [619, 270] on span "Ok" at bounding box center [628, 275] width 18 height 14
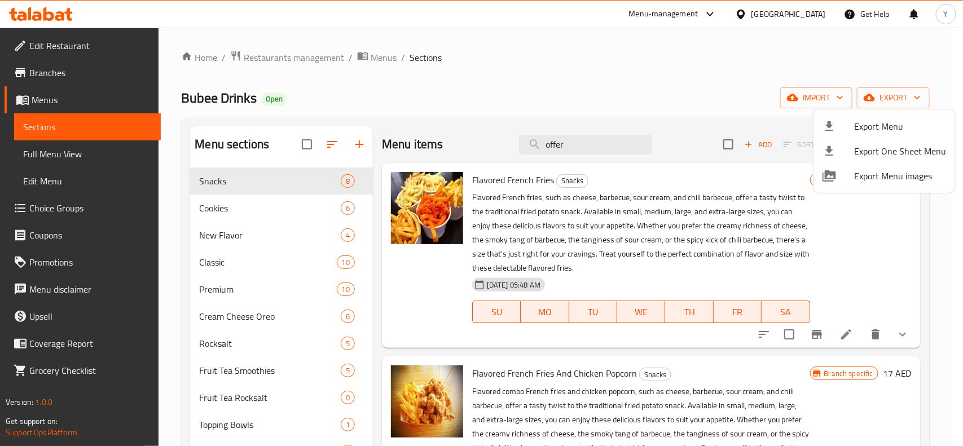
click at [108, 69] on div at bounding box center [481, 223] width 963 height 446
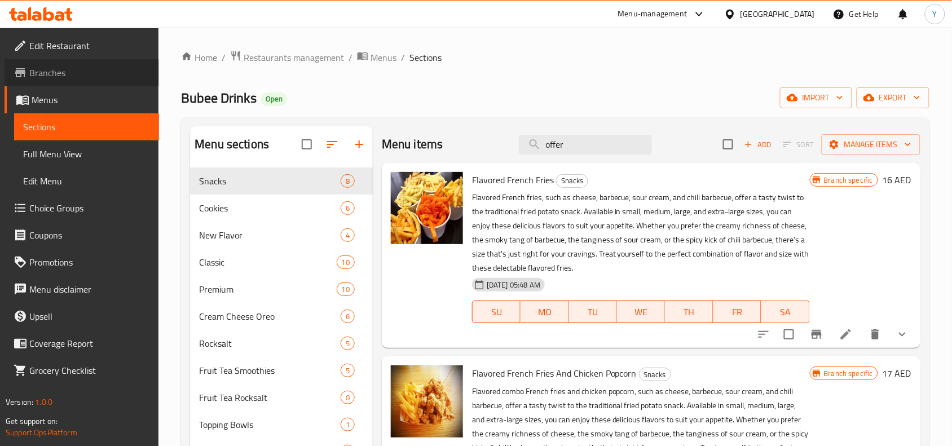
click at [105, 73] on span "Branches" at bounding box center [89, 73] width 121 height 14
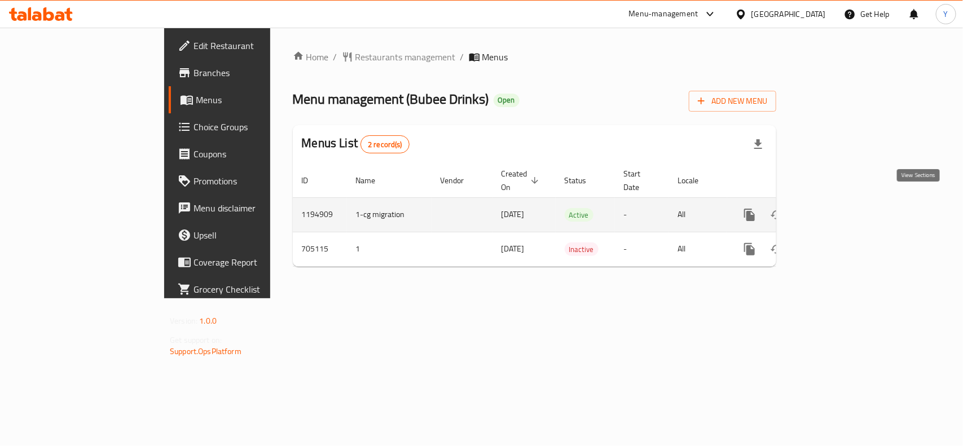
click at [837, 208] on icon "enhanced table" at bounding box center [831, 215] width 14 height 14
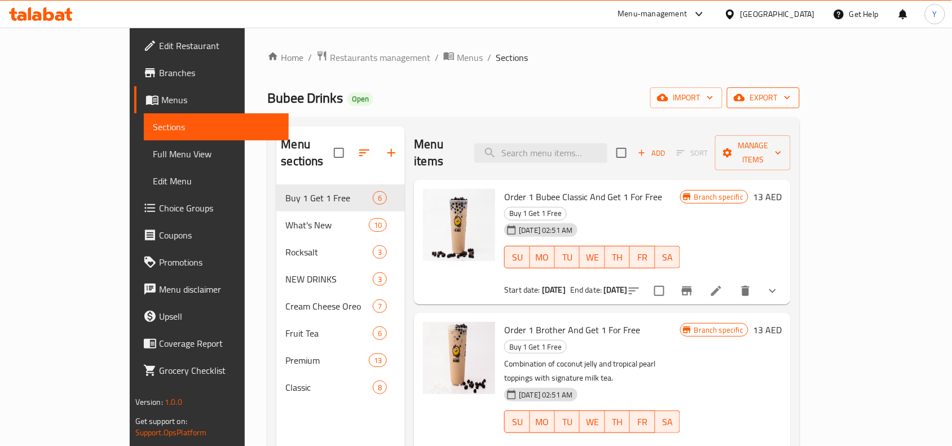
click at [800, 101] on button "export" at bounding box center [763, 97] width 73 height 21
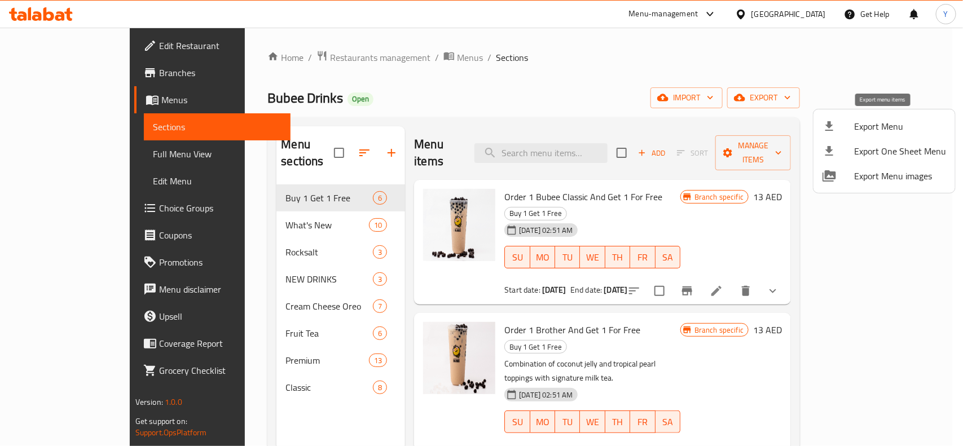
click at [886, 131] on span "Export Menu" at bounding box center [900, 127] width 92 height 14
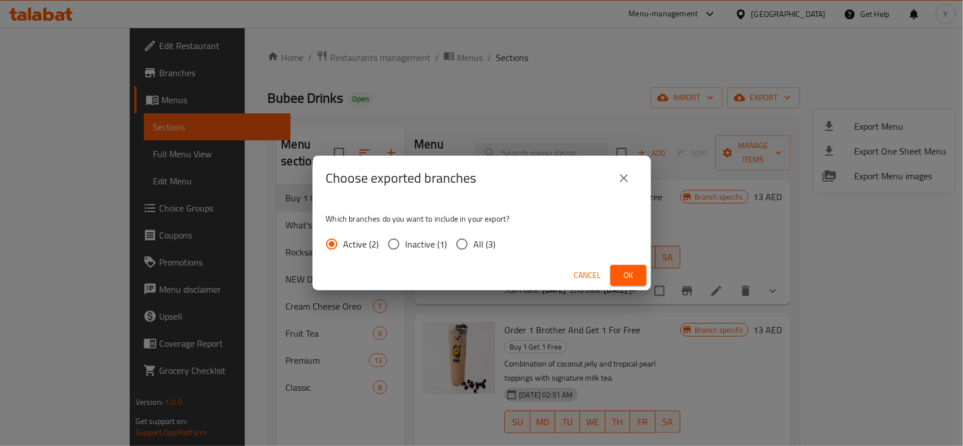
click at [474, 248] on span "All (3)" at bounding box center [485, 244] width 22 height 14
click at [474, 248] on input "All (3)" at bounding box center [462, 244] width 24 height 24
radio input "true"
click at [616, 271] on button "Ok" at bounding box center [628, 275] width 36 height 21
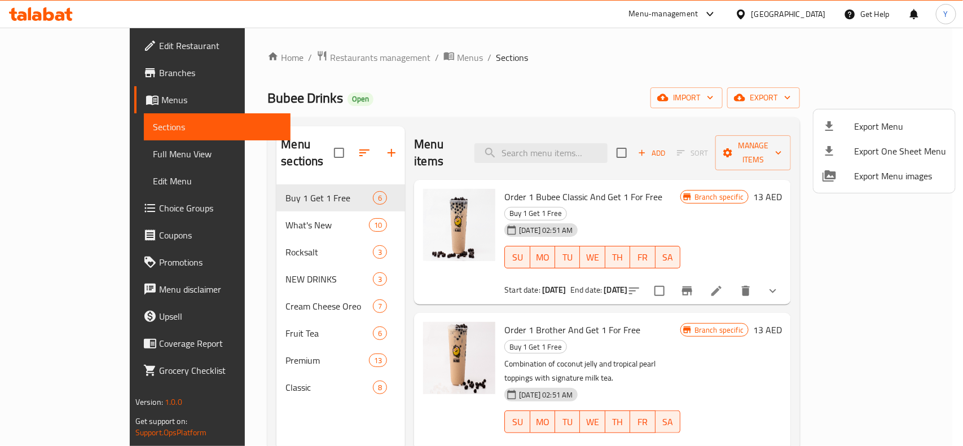
click at [589, 142] on div at bounding box center [481, 223] width 963 height 446
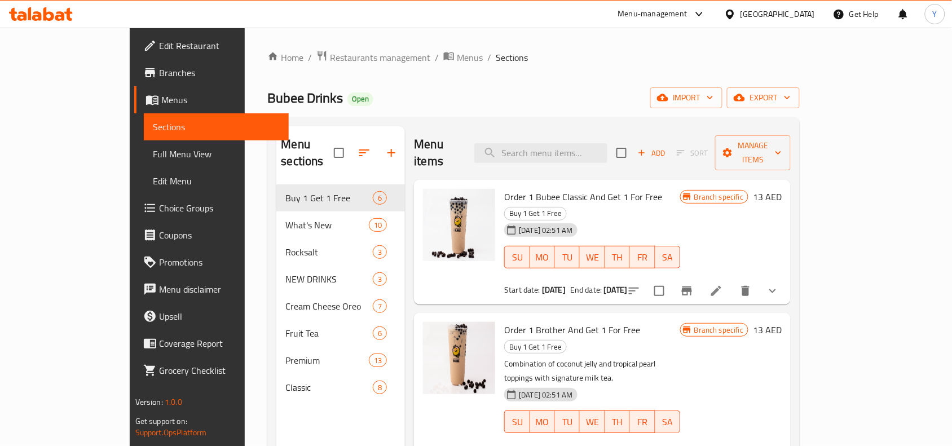
click at [589, 143] on input "search" at bounding box center [540, 153] width 133 height 20
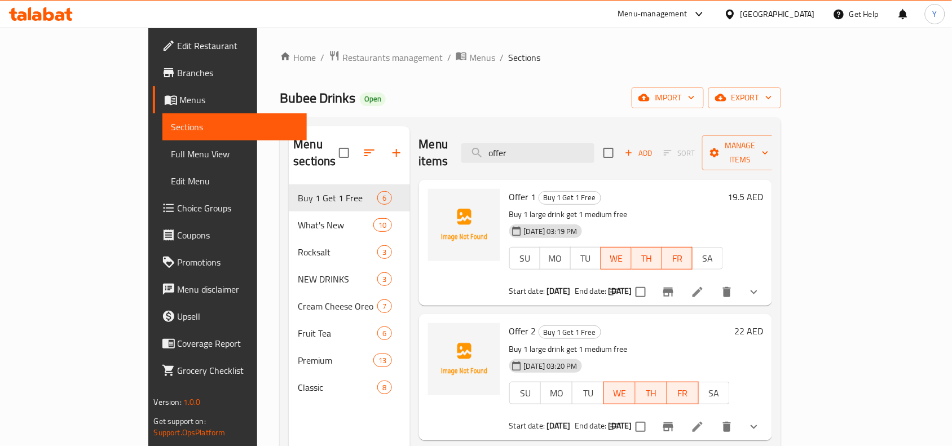
type input "offer"
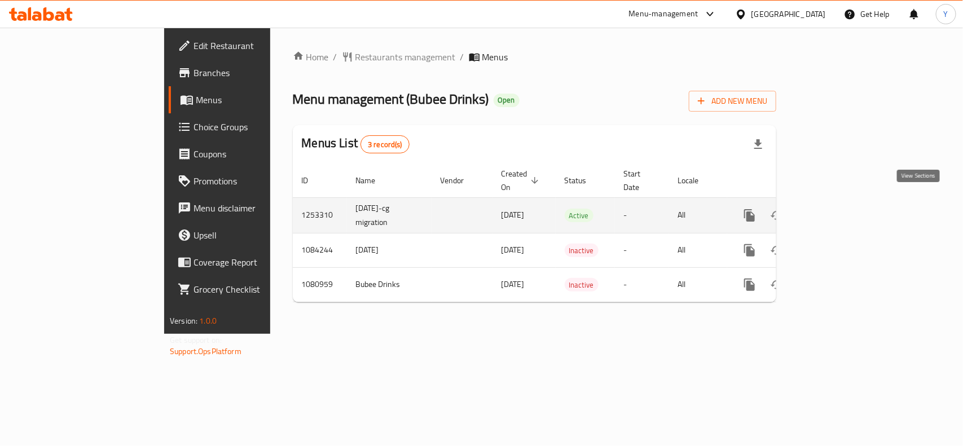
click at [837, 209] on icon "enhanced table" at bounding box center [831, 216] width 14 height 14
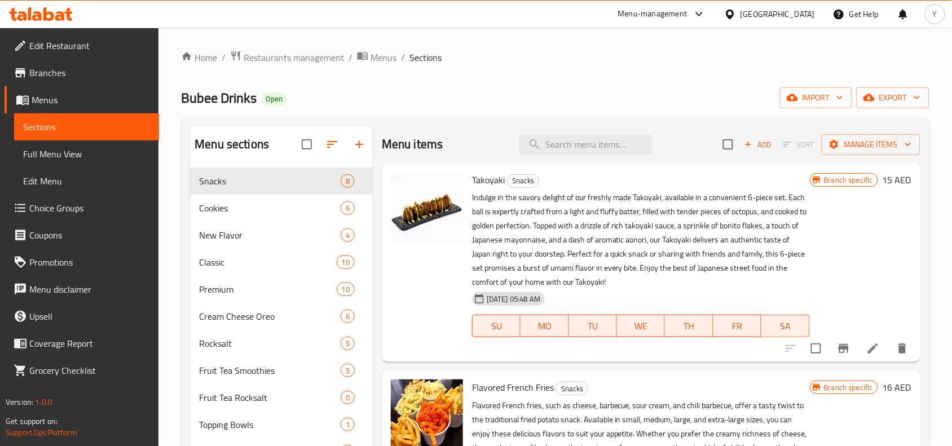
click at [602, 159] on div "Menu items Add Sort Manage items" at bounding box center [651, 144] width 538 height 37
click at [602, 145] on input "search" at bounding box center [585, 145] width 133 height 20
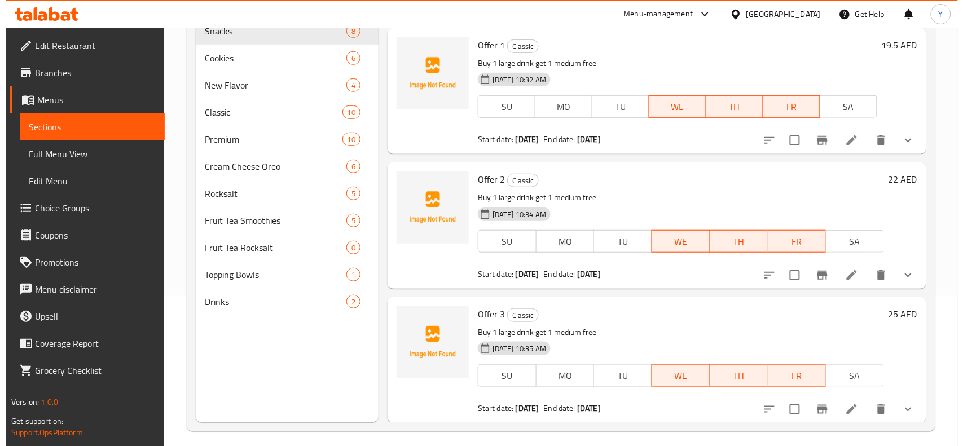
scroll to position [158, 0]
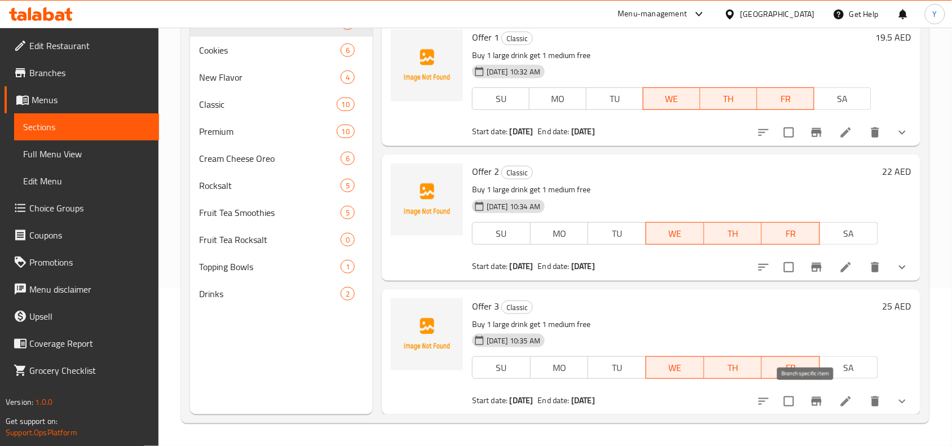
type input "offer"
click at [811, 400] on icon "Branch-specific-item" at bounding box center [816, 401] width 10 height 9
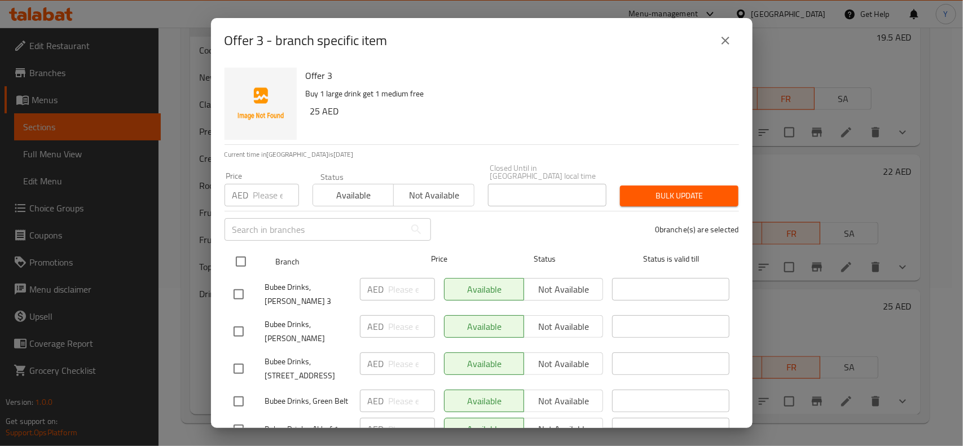
scroll to position [64, 0]
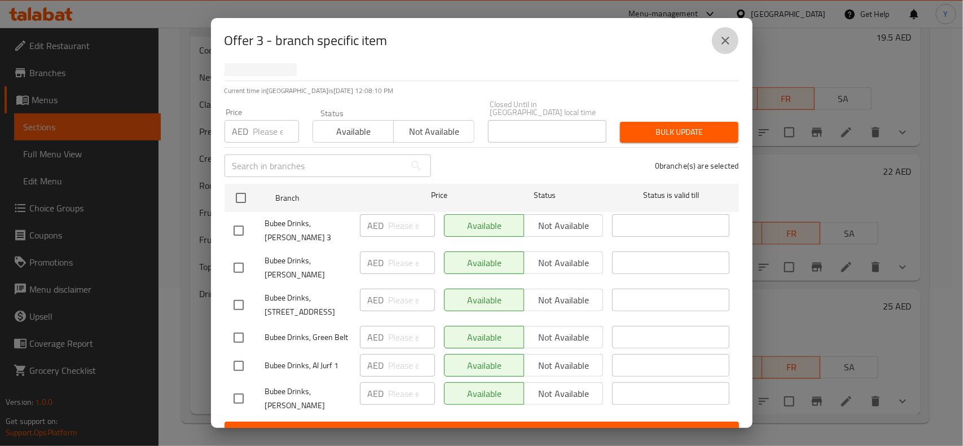
click at [723, 38] on icon "close" at bounding box center [725, 41] width 8 height 8
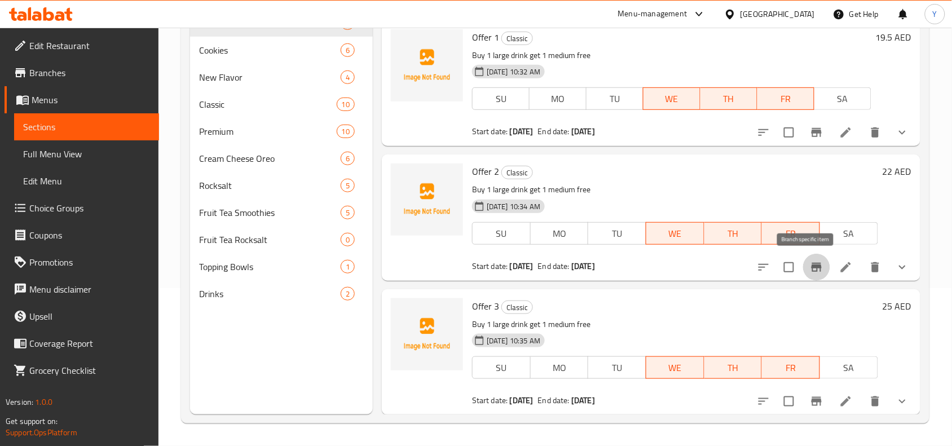
click at [810, 261] on icon "Branch-specific-item" at bounding box center [817, 268] width 14 height 14
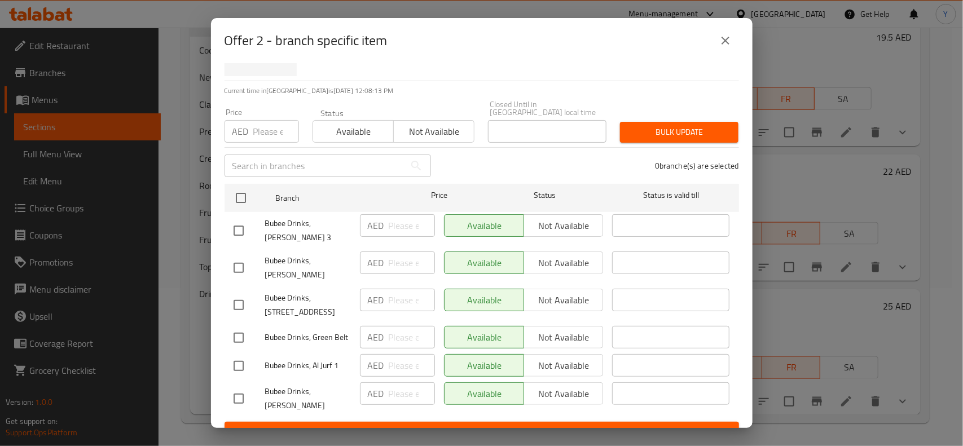
click at [725, 41] on icon "close" at bounding box center [725, 41] width 8 height 8
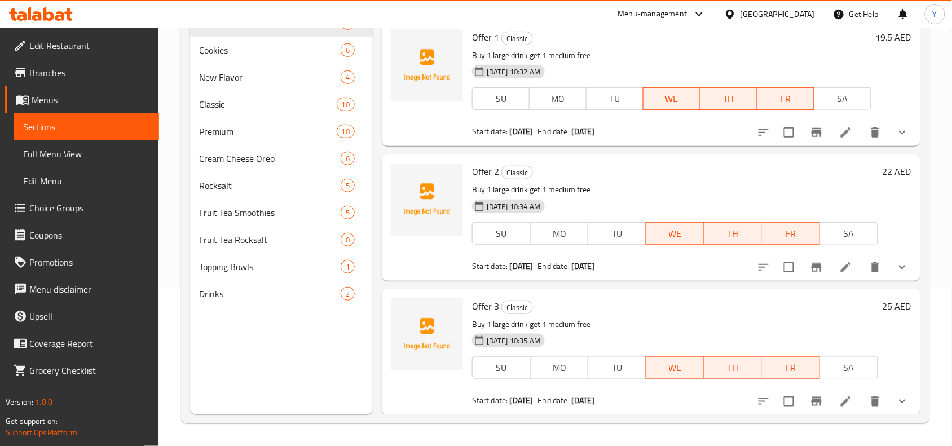
click at [811, 130] on icon "Branch-specific-item" at bounding box center [816, 132] width 10 height 9
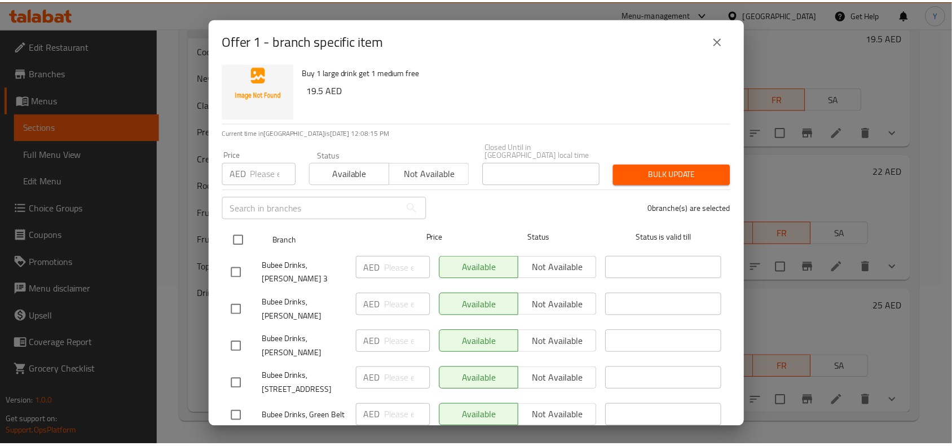
scroll to position [0, 0]
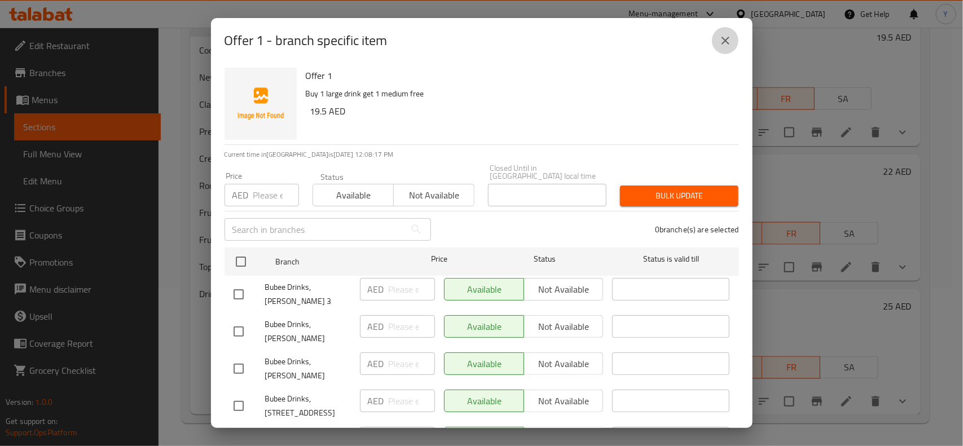
click at [723, 41] on icon "close" at bounding box center [725, 41] width 14 height 14
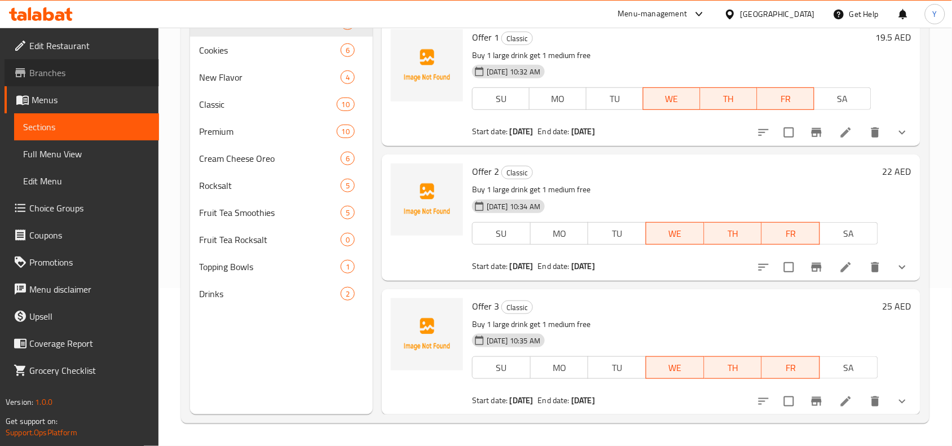
click at [60, 74] on span "Branches" at bounding box center [89, 73] width 121 height 14
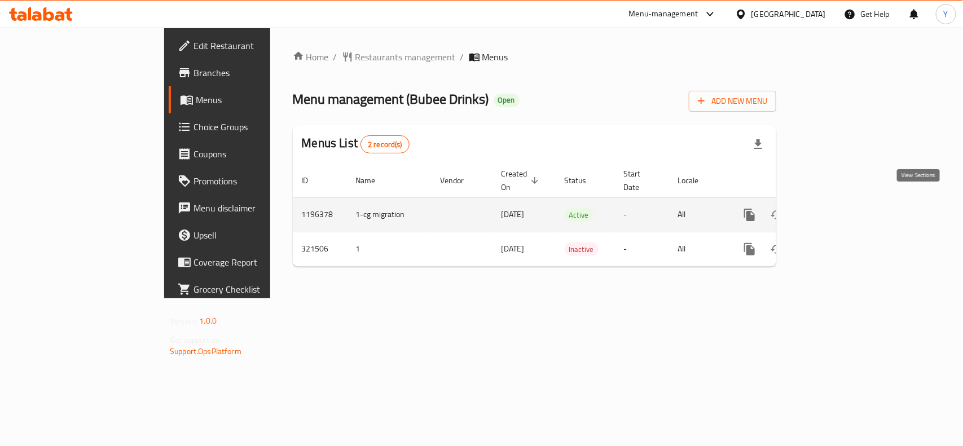
click at [844, 201] on link "enhanced table" at bounding box center [830, 214] width 27 height 27
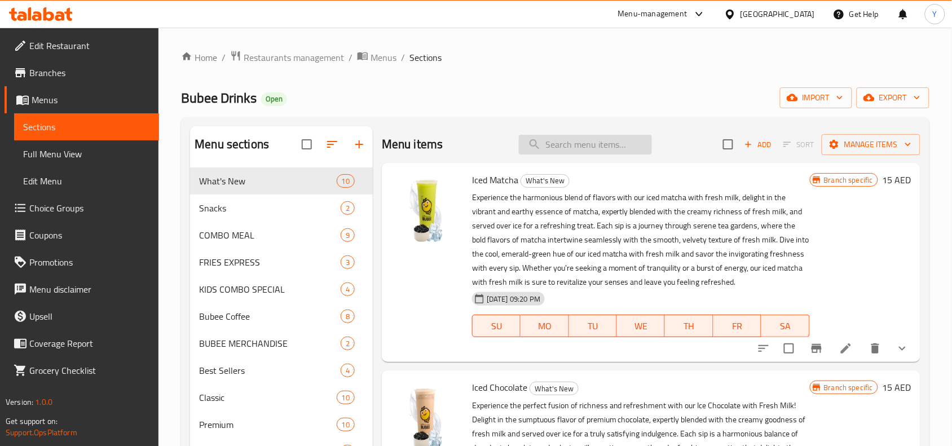
click at [577, 150] on input "search" at bounding box center [585, 145] width 133 height 20
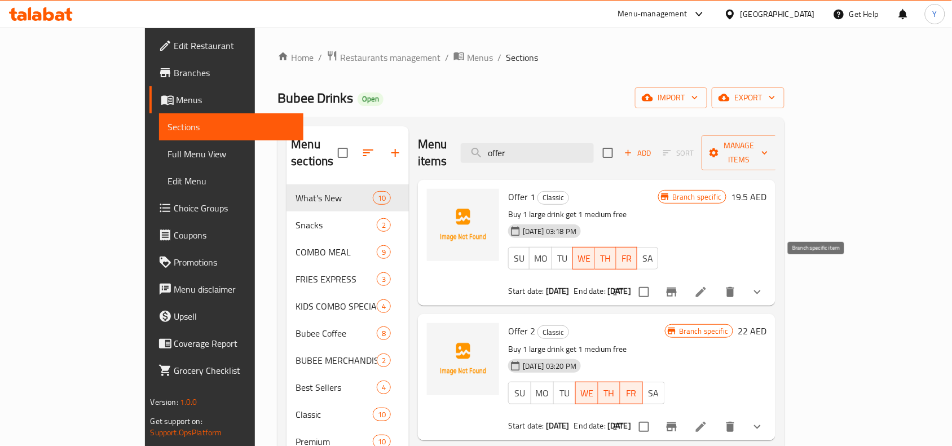
type input "offer"
click at [678, 285] on icon "Branch-specific-item" at bounding box center [672, 292] width 14 height 14
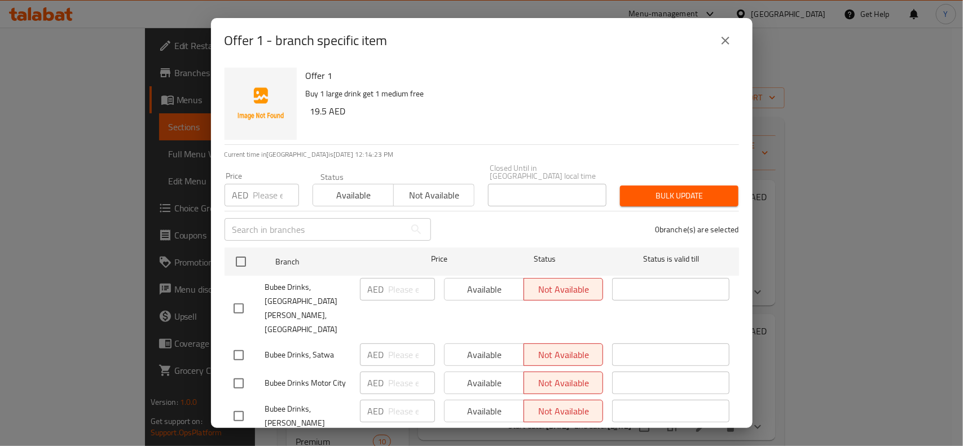
click at [722, 40] on icon "close" at bounding box center [725, 41] width 14 height 14
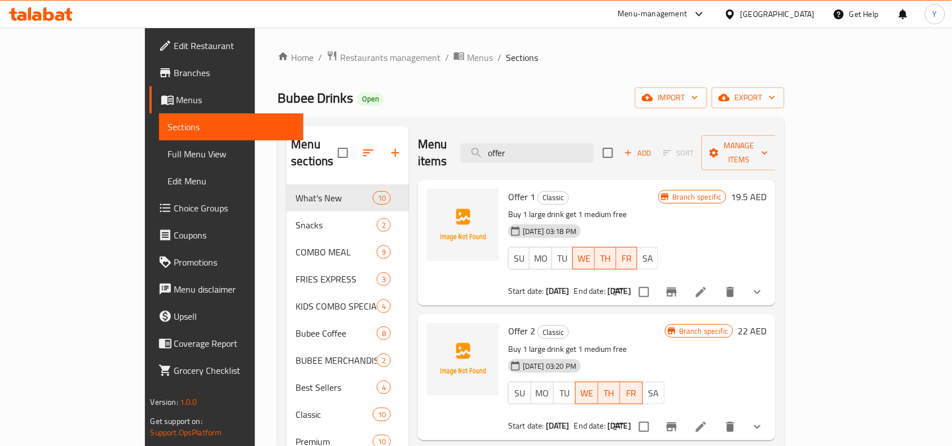
click at [174, 72] on span "Branches" at bounding box center [234, 73] width 121 height 14
